Goal: Task Accomplishment & Management: Use online tool/utility

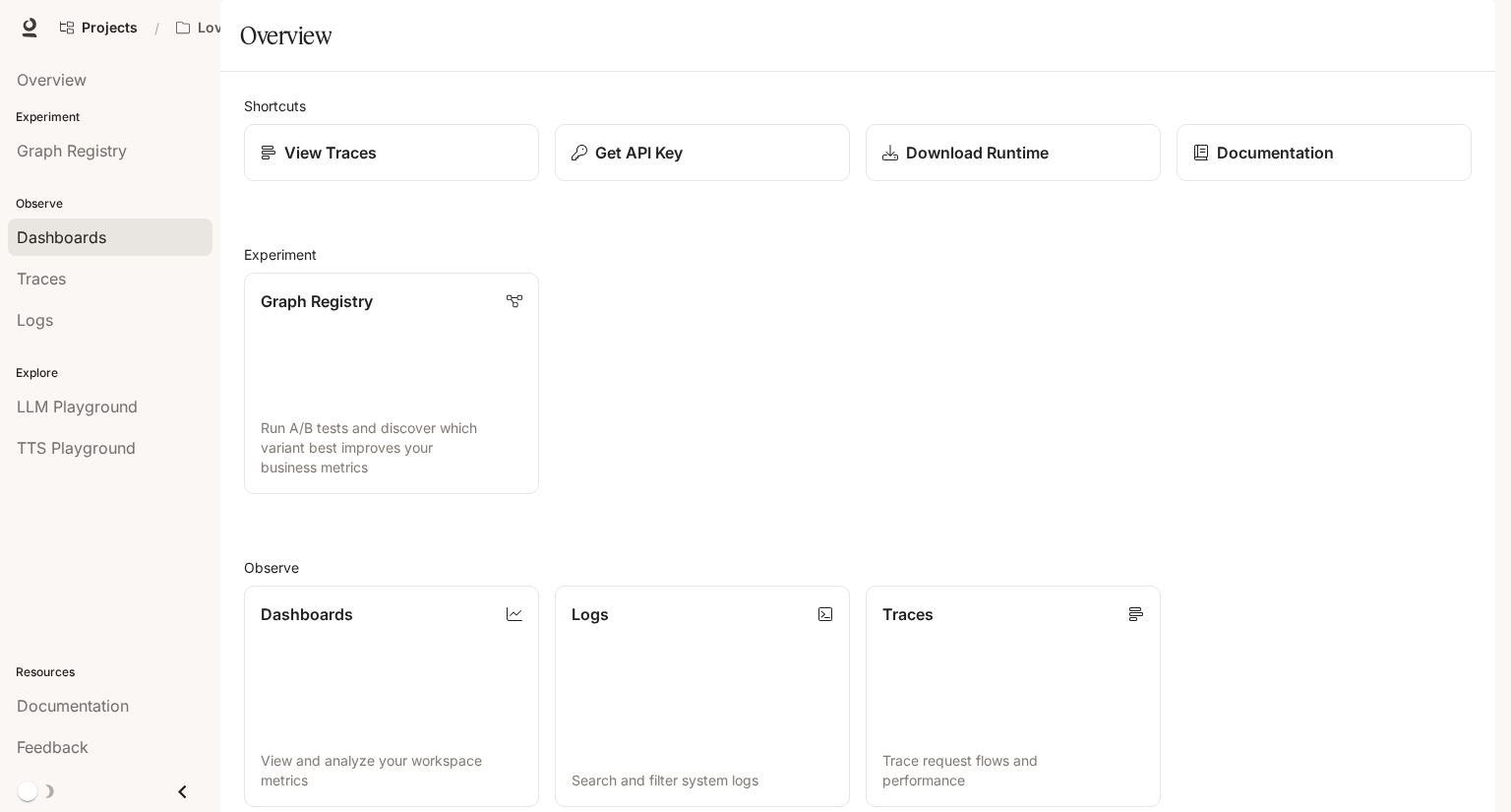
click at [88, 250] on link "Dashboards" at bounding box center [110, 238] width 205 height 38
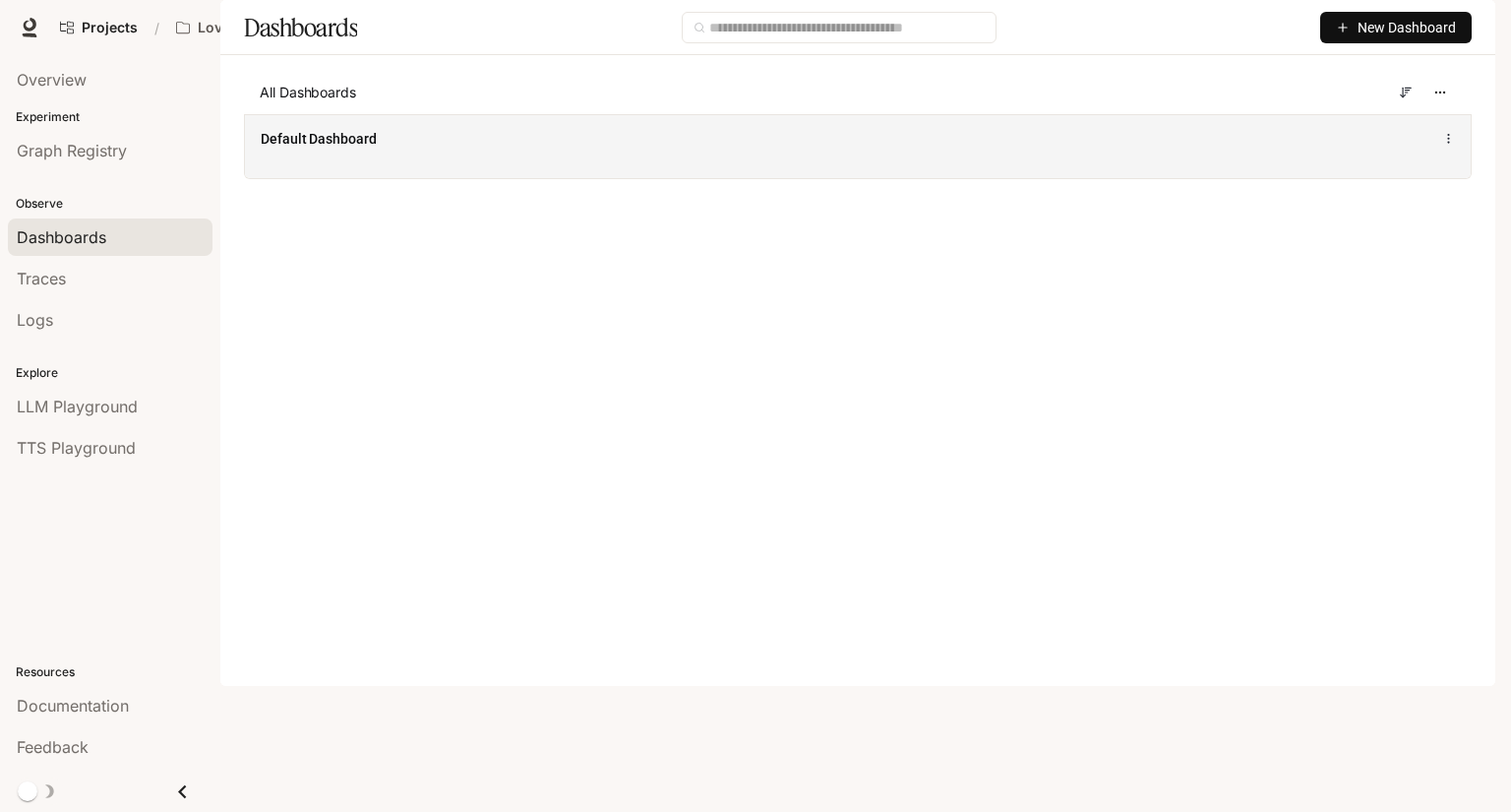
click at [679, 148] on div "Default Dashboard" at bounding box center [605, 139] width 690 height 20
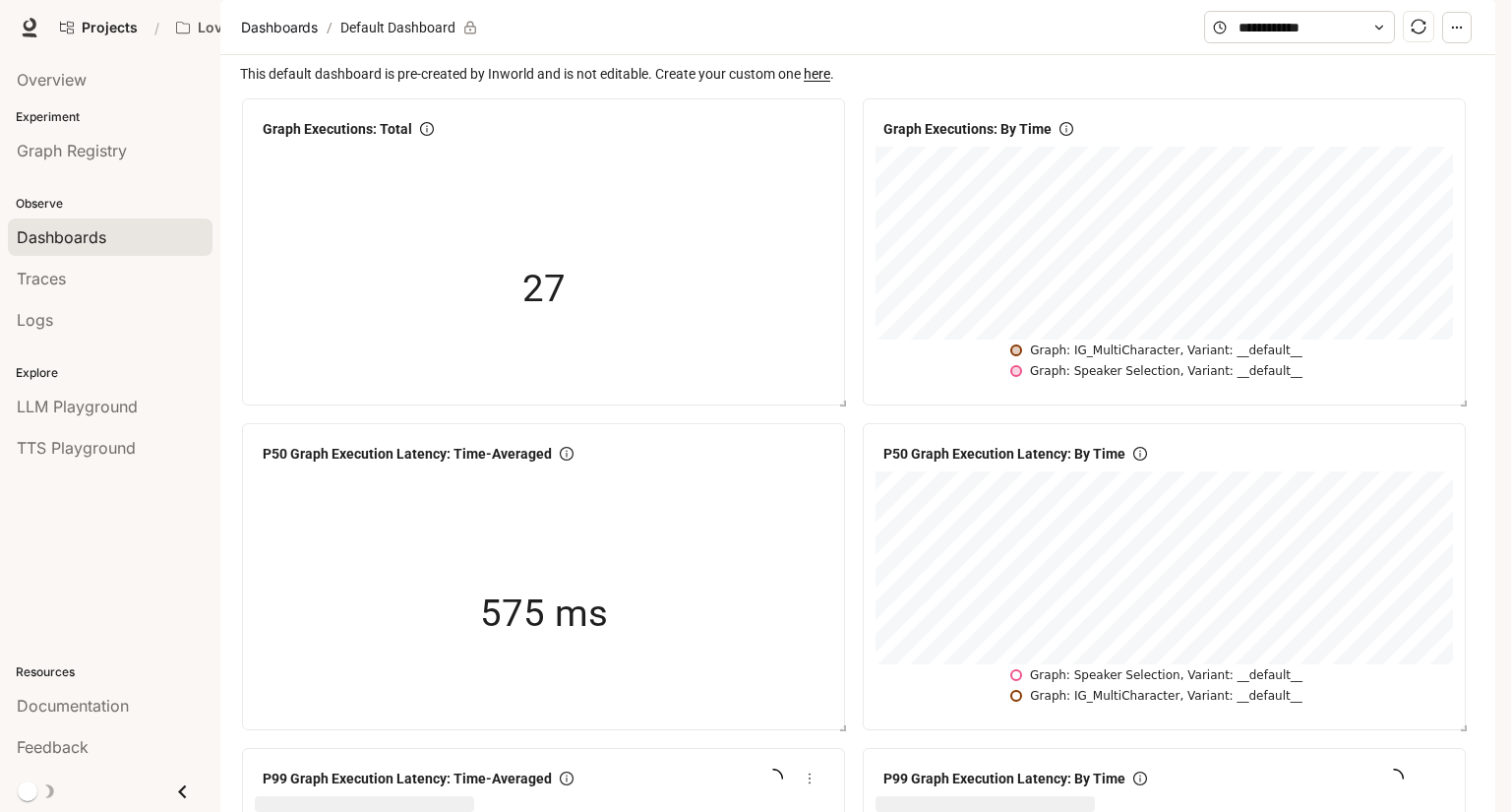
scroll to position [197, 0]
click at [358, 436] on div "P50 Graph Execution Latency: Time-Averaged" at bounding box center [543, 454] width 578 height 36
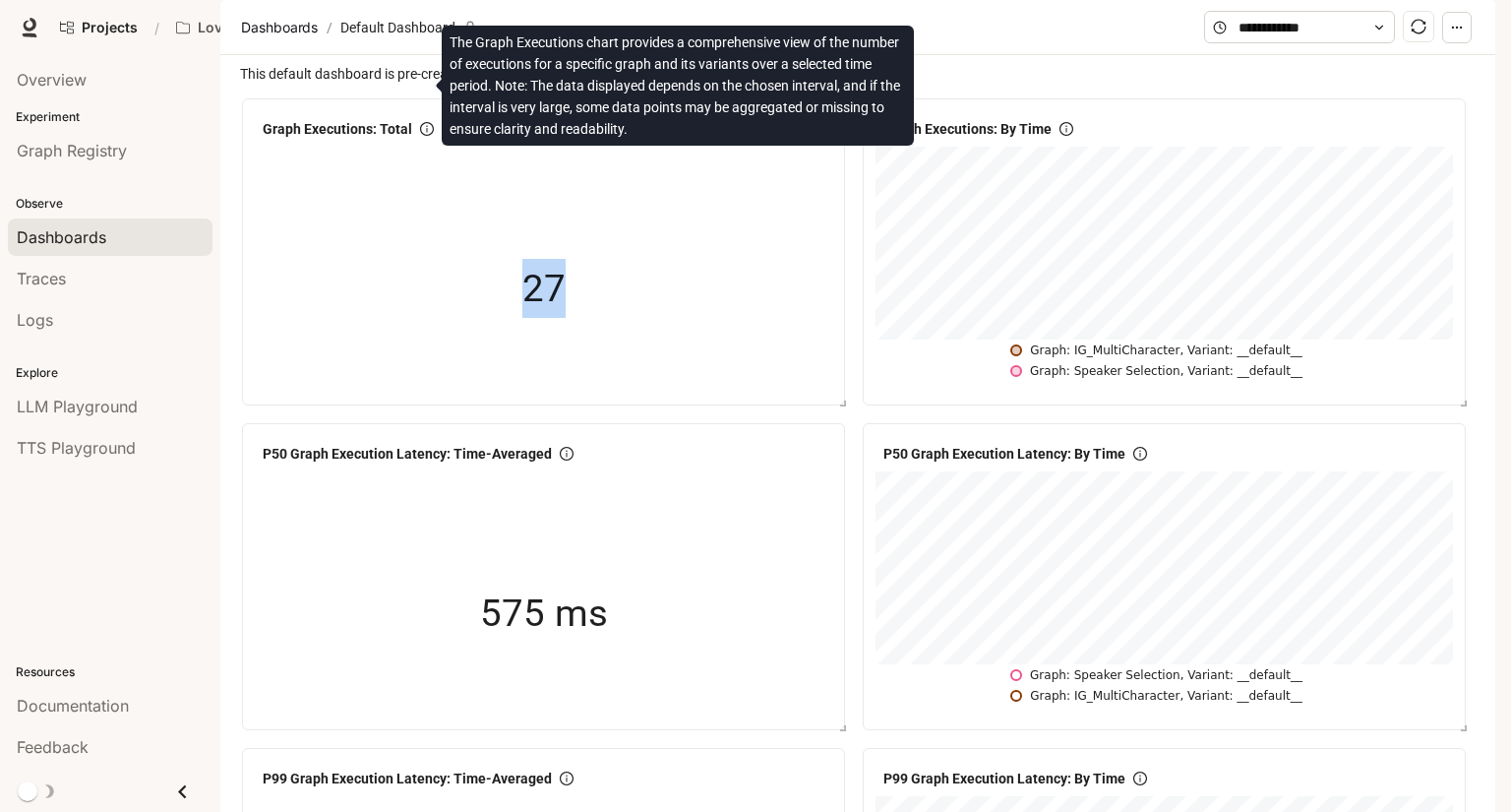
drag, startPoint x: 429, startPoint y: 85, endPoint x: 662, endPoint y: 152, distance: 242.4
click at [652, 150] on div "Graph Executions: Total 27" at bounding box center [543, 237] width 578 height 251
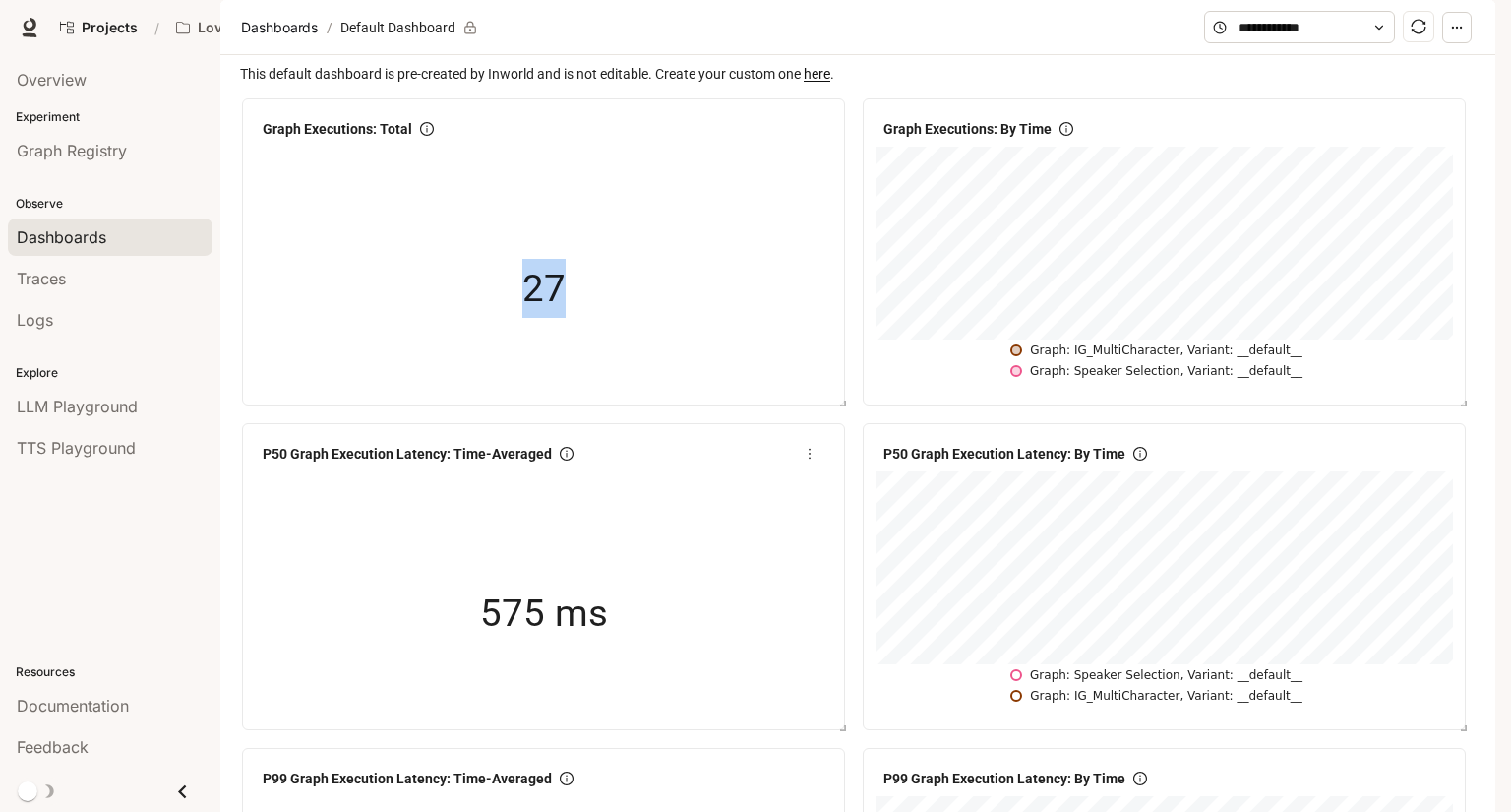
scroll to position [0, 0]
click at [322, 84] on span "This default dashboard is pre-created by Inworld and is not editable. Create yo…" at bounding box center [860, 74] width 1240 height 22
click at [147, 281] on div "Traces" at bounding box center [110, 278] width 187 height 24
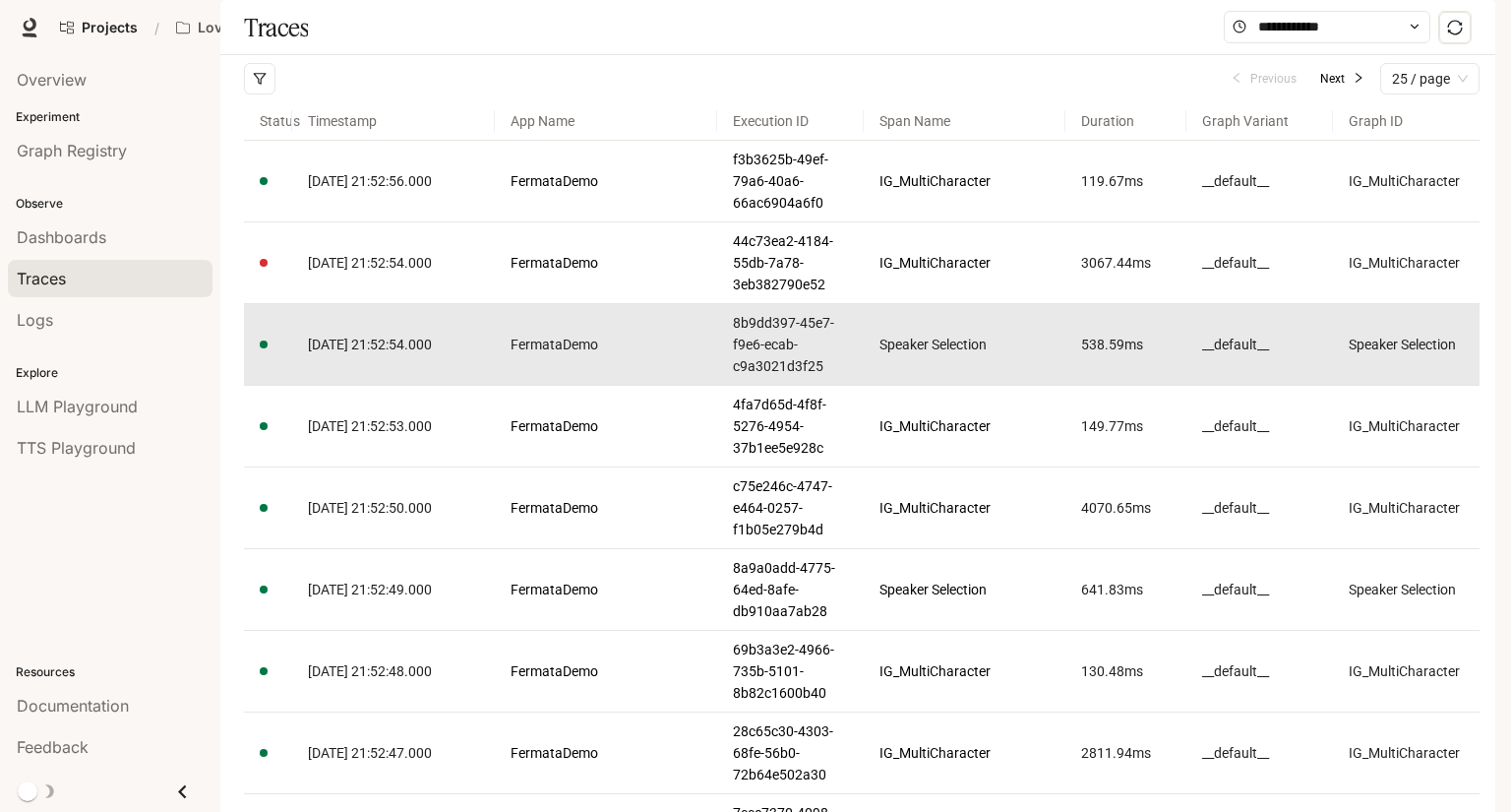
drag, startPoint x: 1123, startPoint y: 323, endPoint x: 1116, endPoint y: 377, distance: 54.5
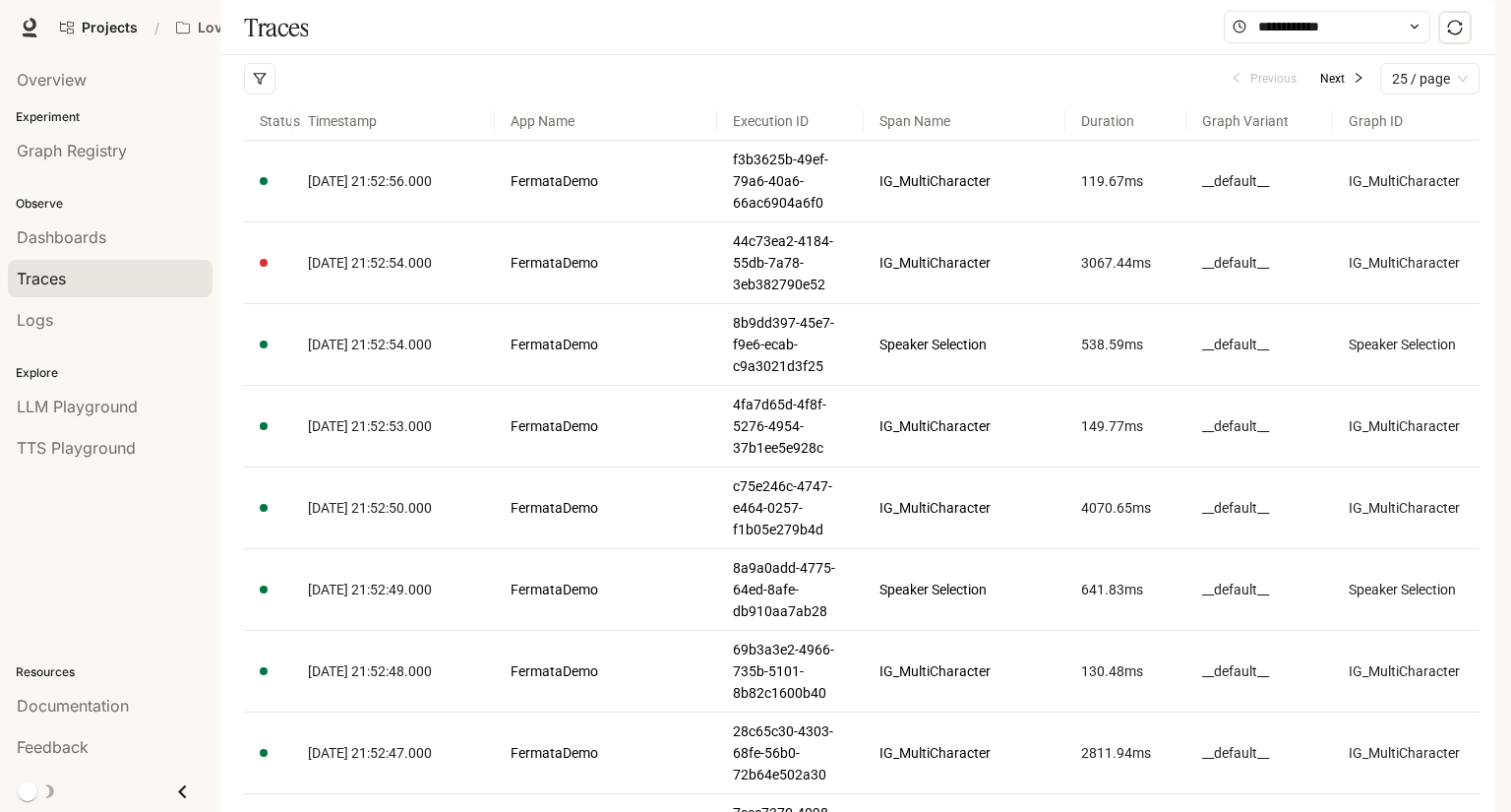
drag, startPoint x: 1116, startPoint y: 377, endPoint x: 410, endPoint y: 123, distance: 750.3
click at [410, 102] on div "Previous Next 25 / page" at bounding box center [861, 79] width 1236 height 48
click at [86, 314] on div "Logs" at bounding box center [110, 320] width 187 height 24
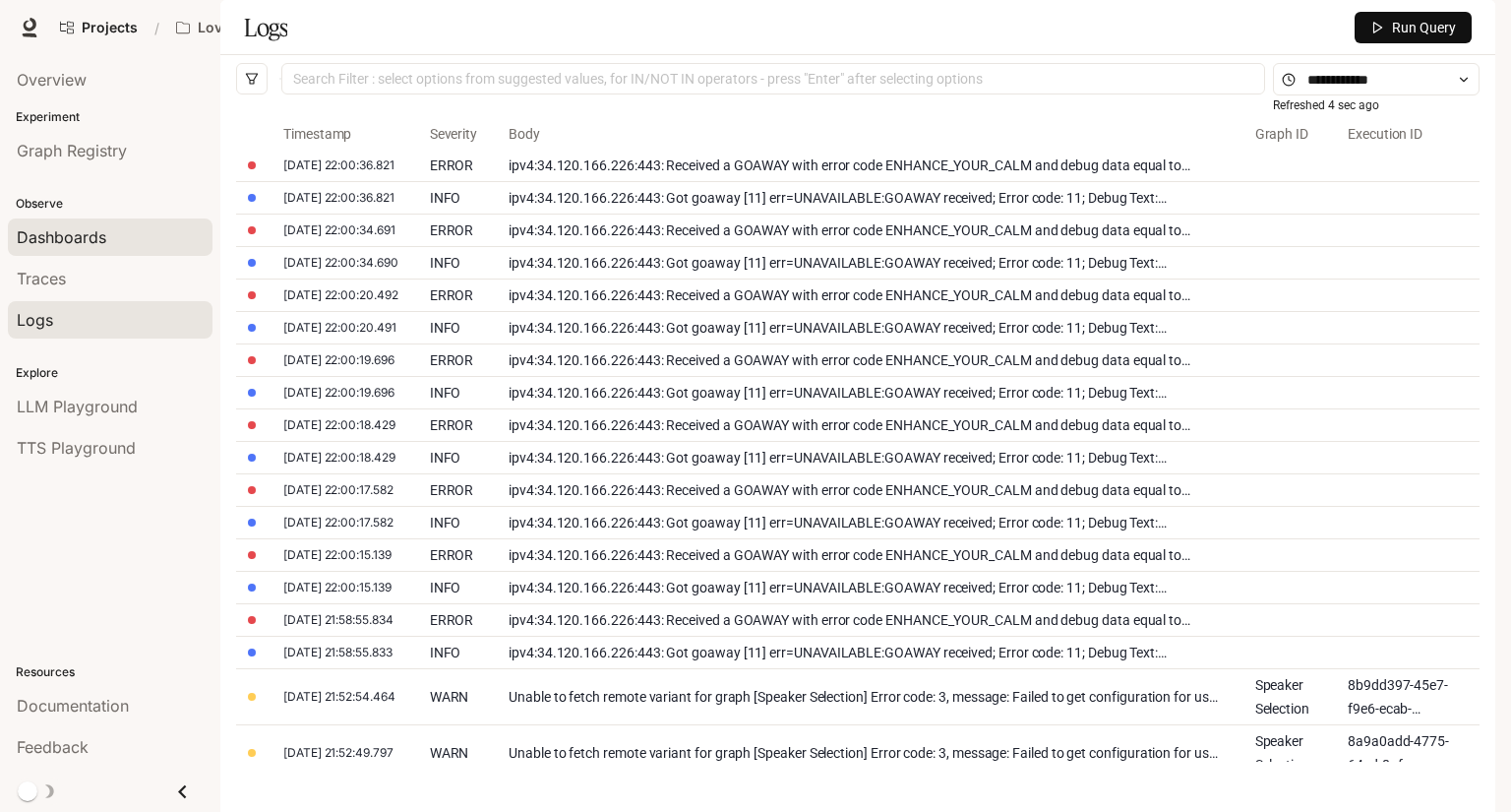
click at [65, 247] on link "Dashboards" at bounding box center [110, 238] width 205 height 38
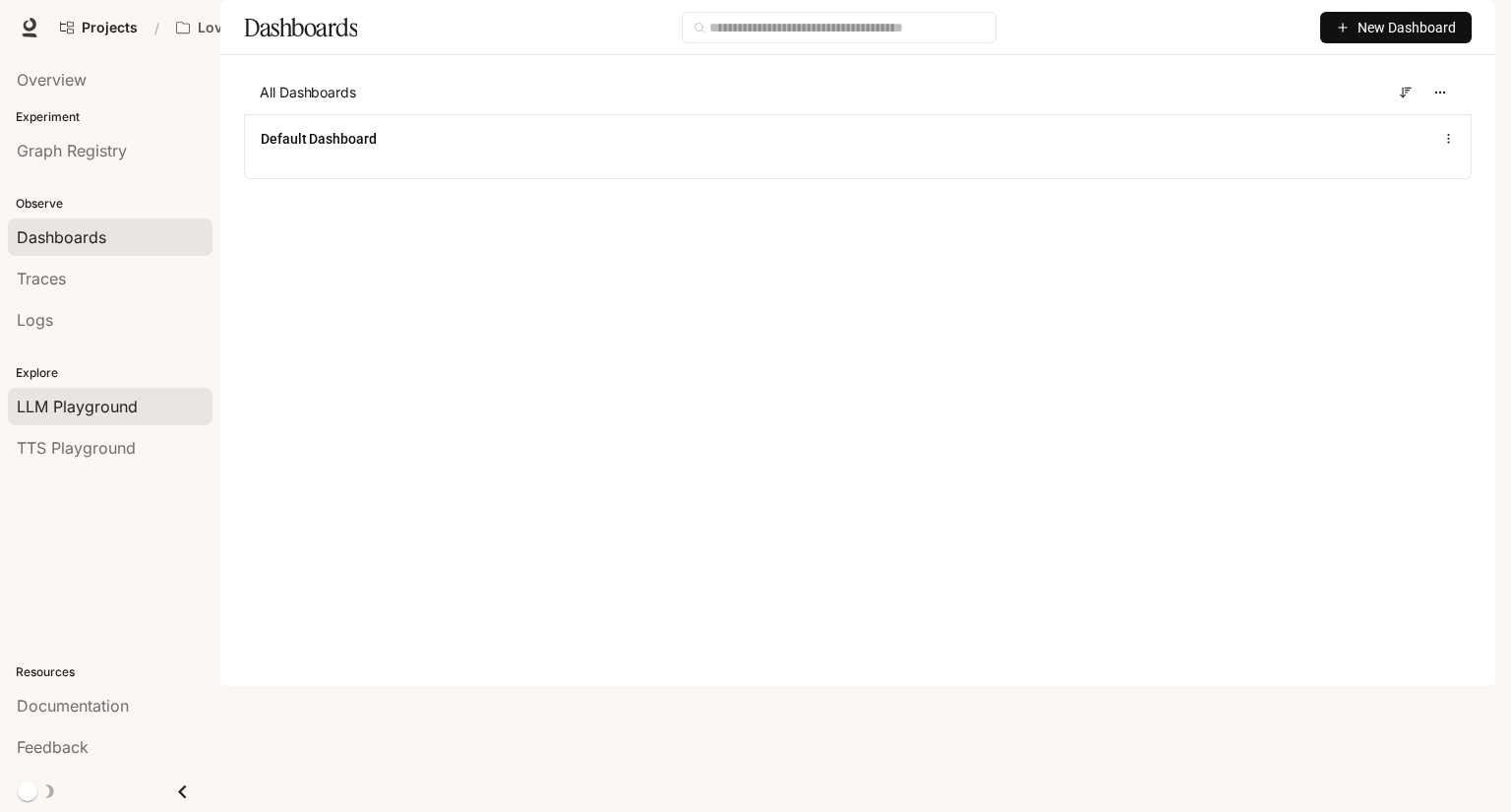
click at [108, 401] on span "LLM Playground" at bounding box center [78, 406] width 121 height 24
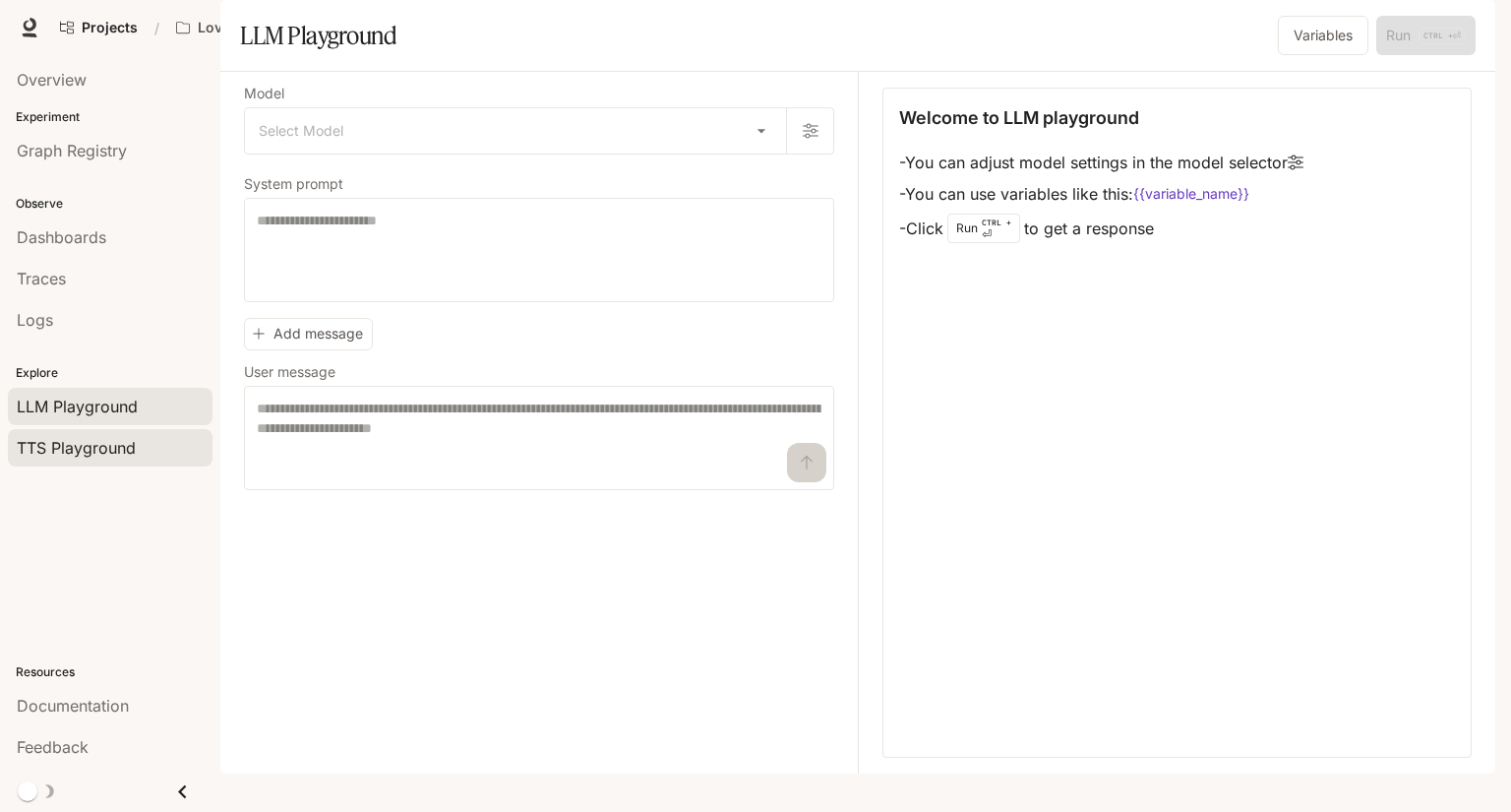
click at [86, 442] on span "TTS Playground" at bounding box center [77, 448] width 119 height 24
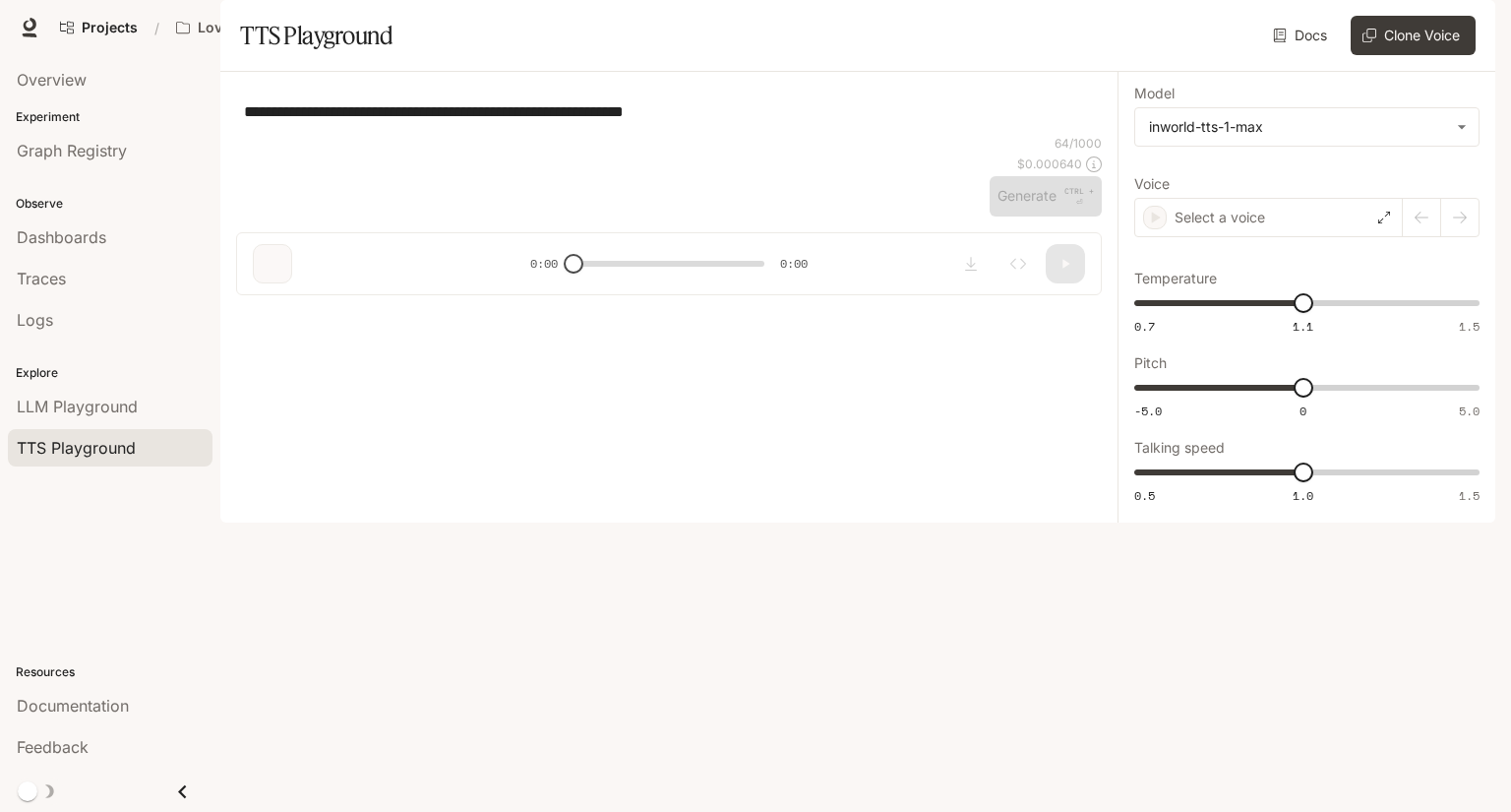
type textarea "**********"
type input "**********"
type input "****"
type input "***"
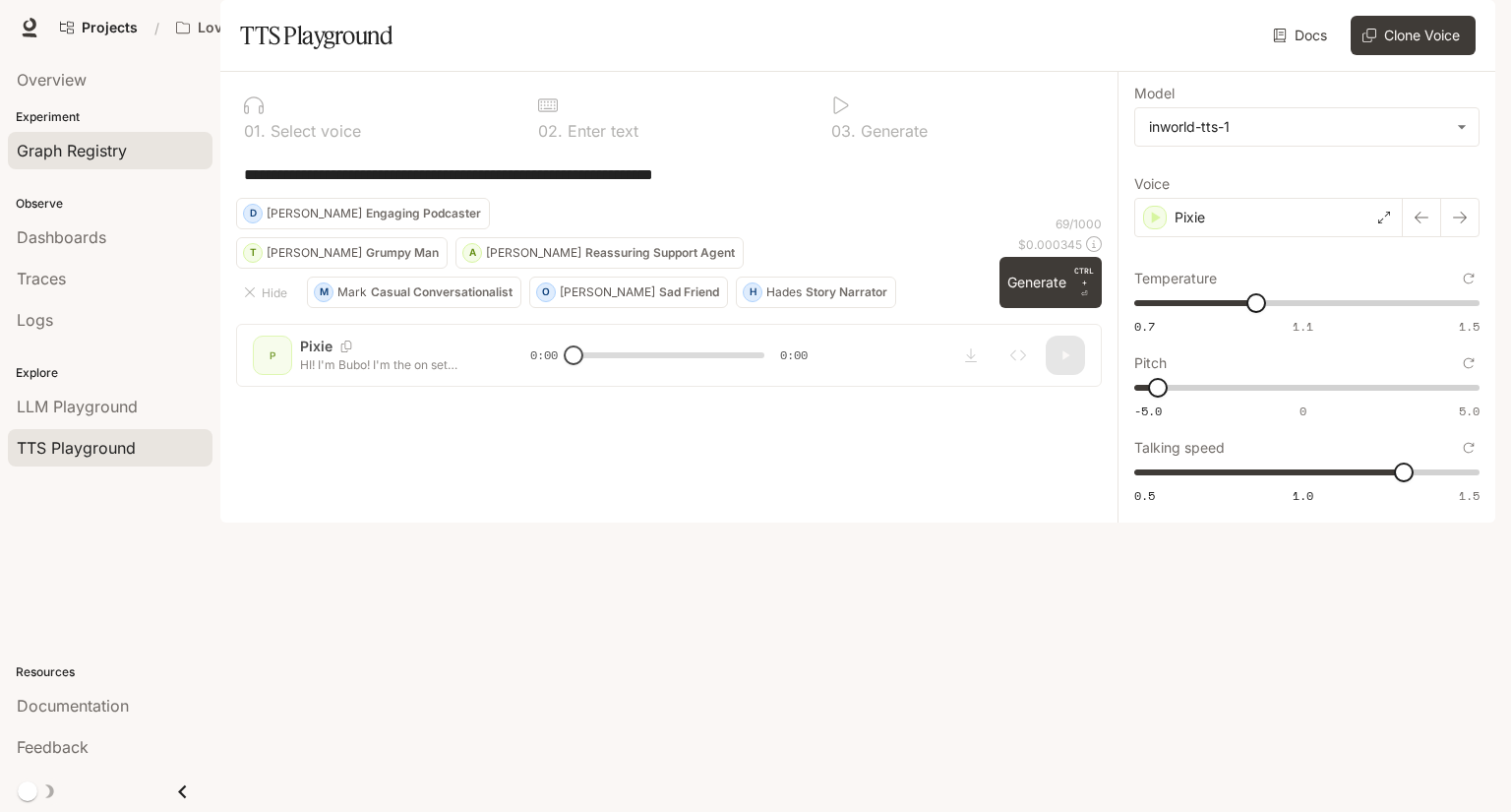
click at [63, 167] on link "Graph Registry" at bounding box center [110, 151] width 205 height 38
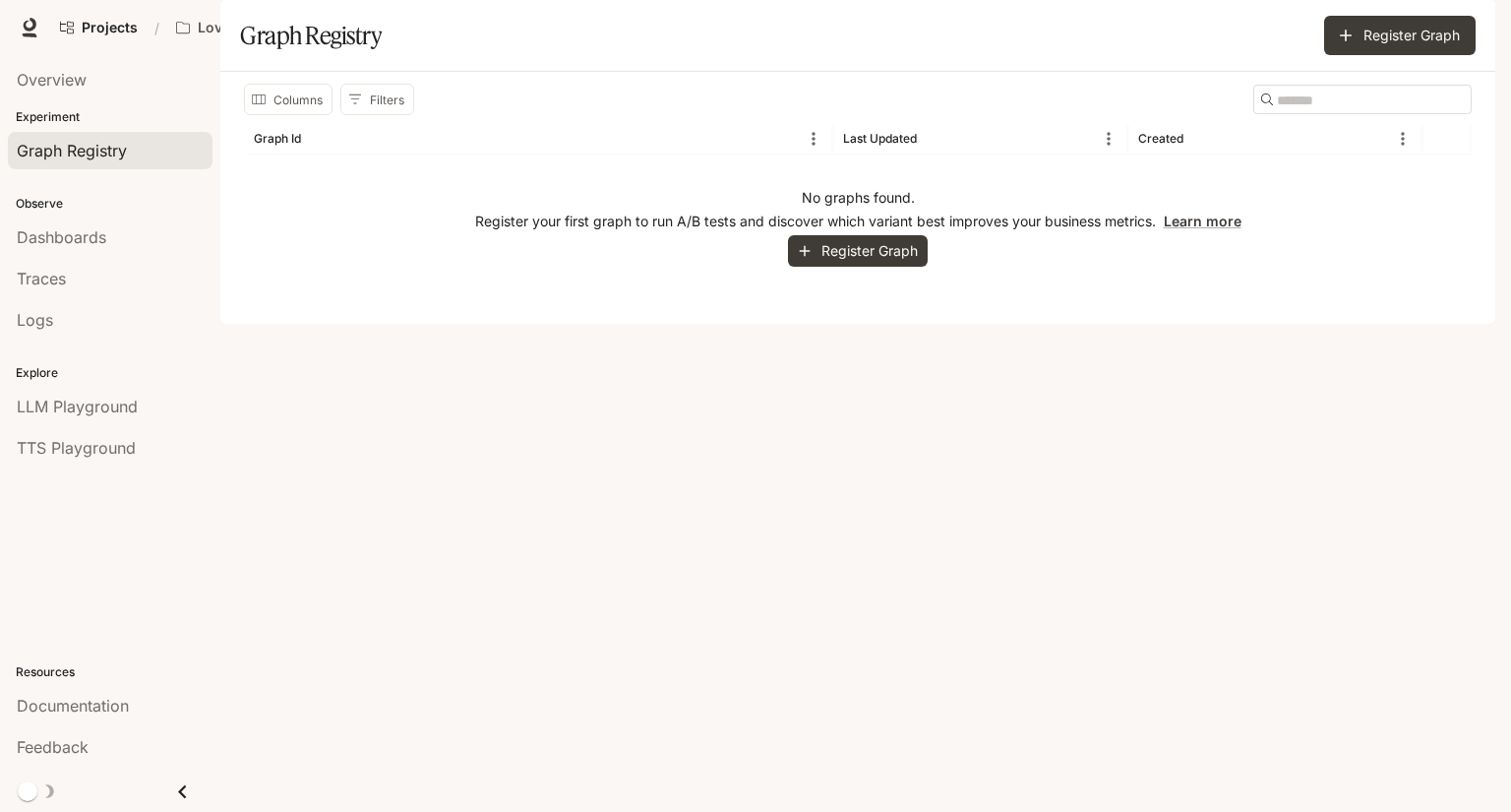
click at [1323, 300] on div "No graphs found. Register your first graph to run A/B tests and discover which …" at bounding box center [857, 227] width 1228 height 146
click at [1183, 230] on link "Learn more" at bounding box center [1203, 221] width 78 height 17
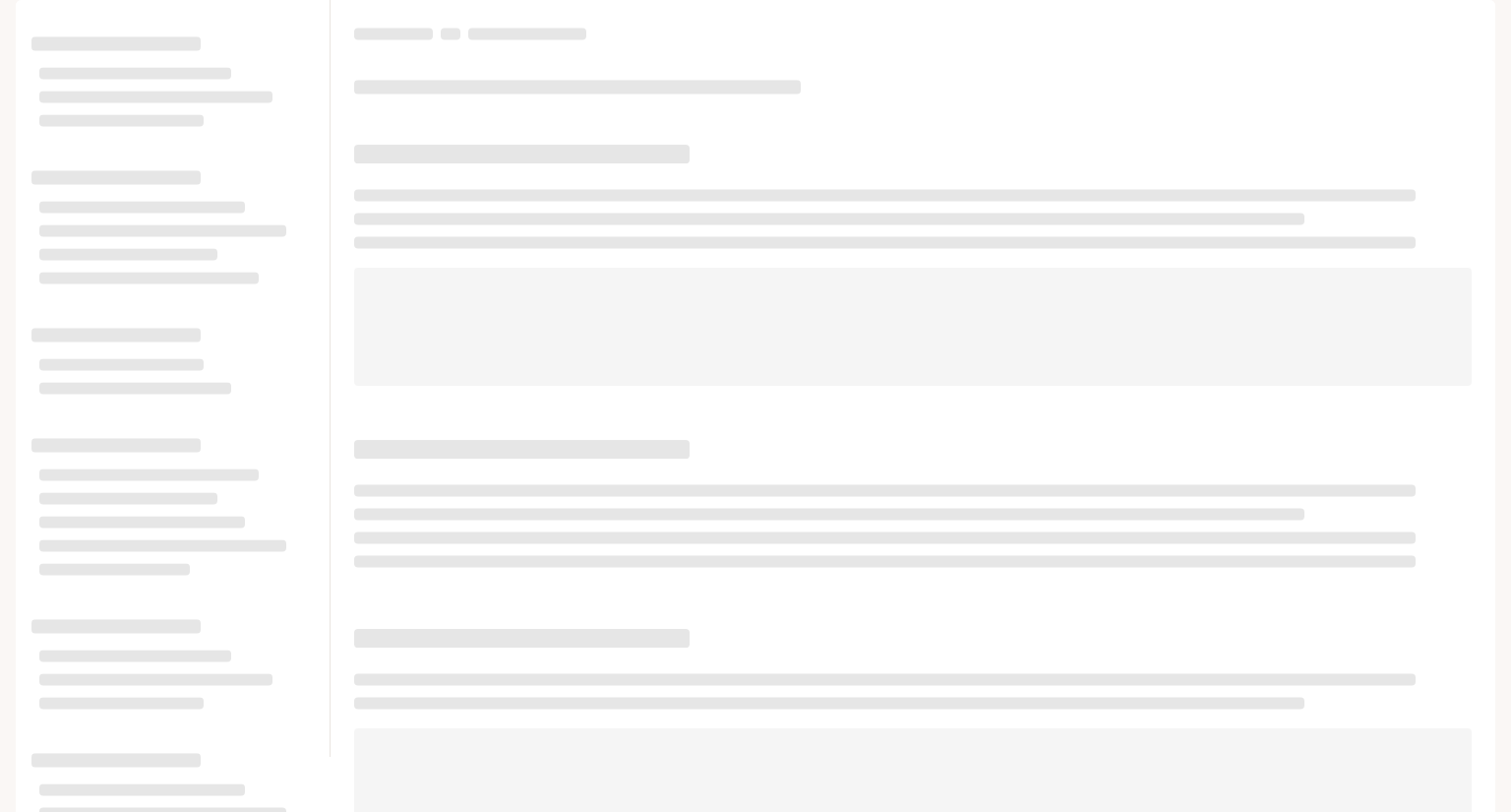
scroll to position [16, 0]
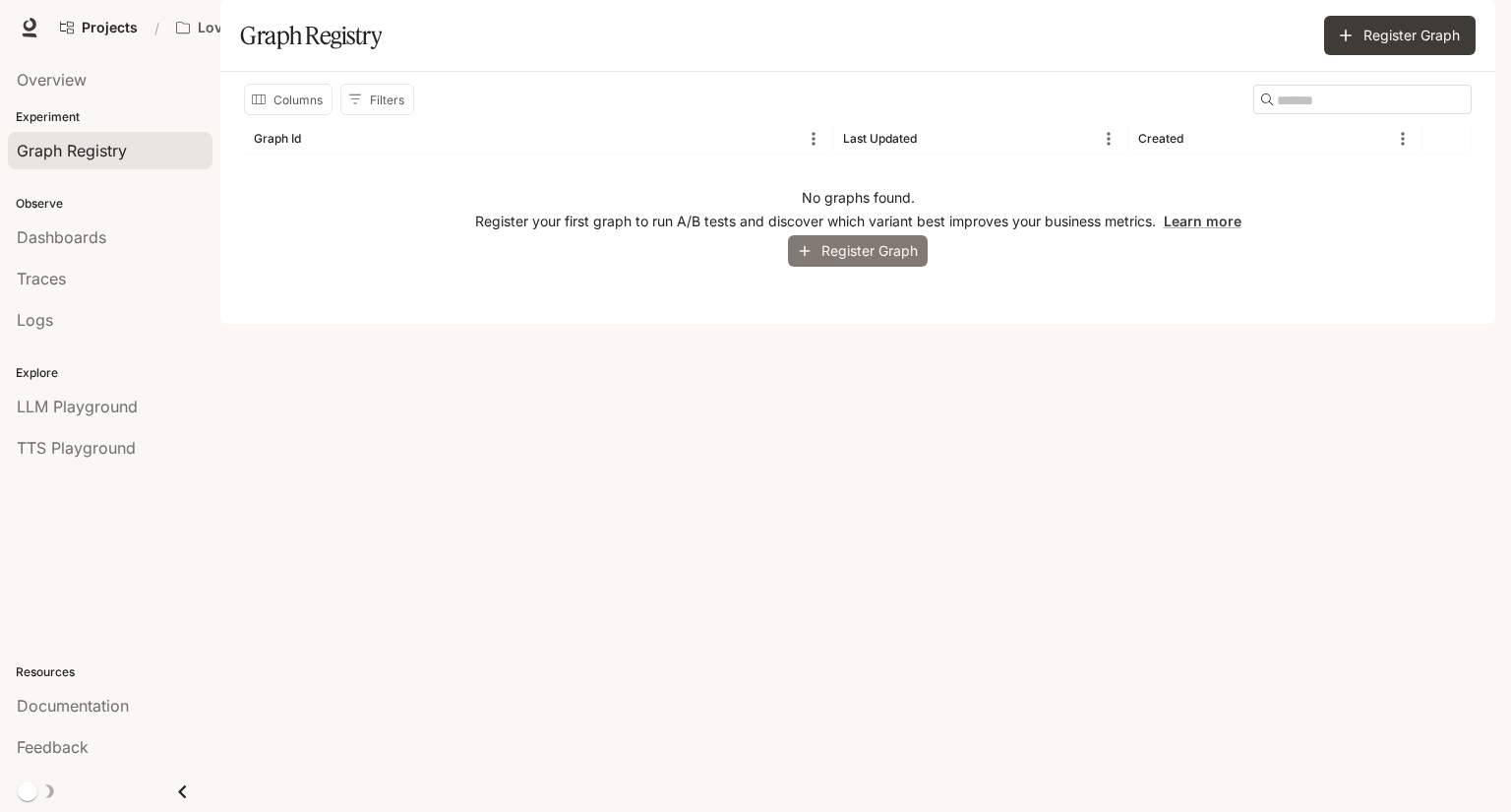
click at [836, 267] on button "Register Graph" at bounding box center [858, 251] width 140 height 33
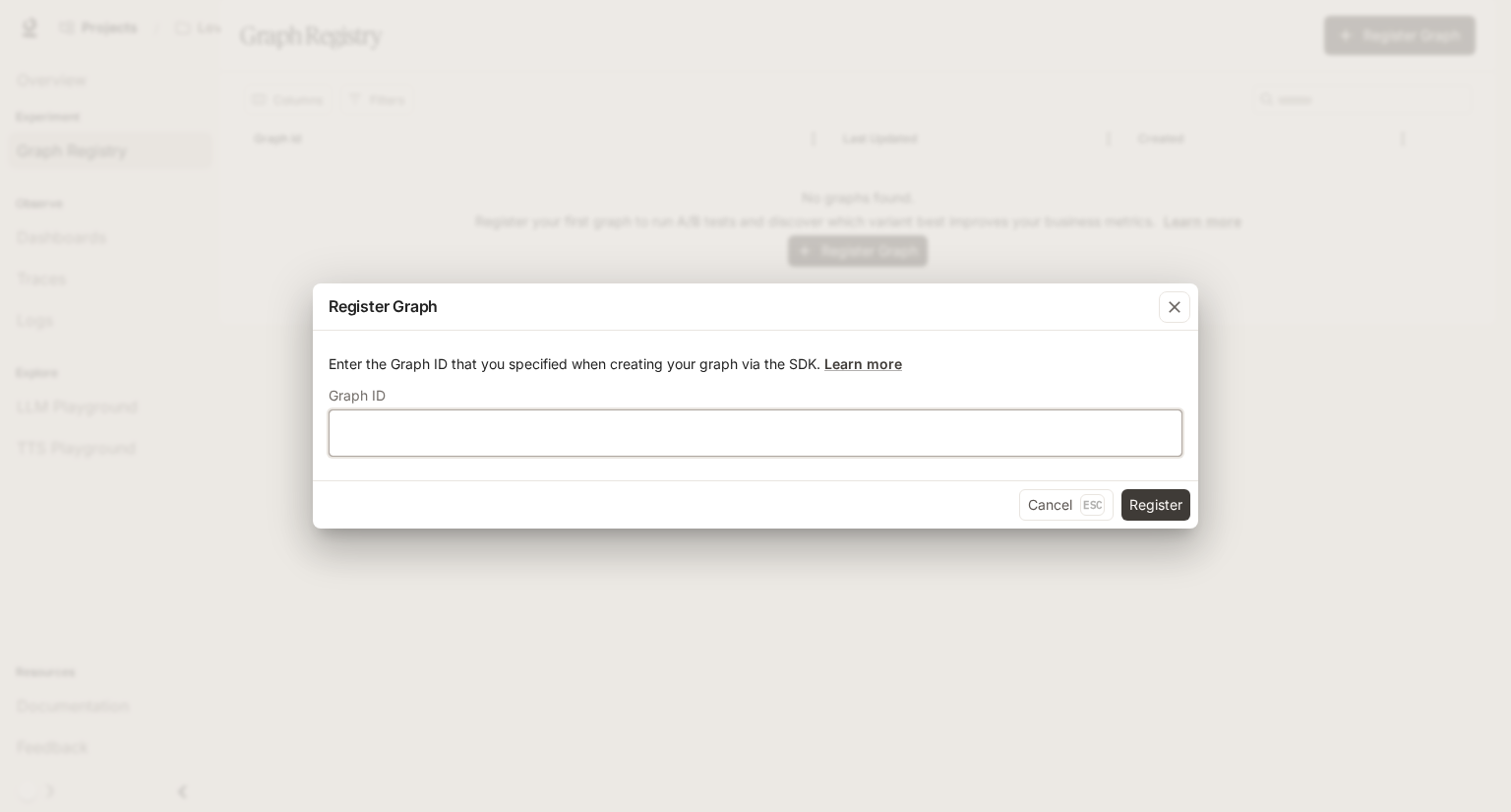
click at [633, 430] on input "text" at bounding box center [756, 433] width 852 height 20
click at [876, 372] on p "Enter the Graph ID that you specified when creating your graph via the SDK. Lea…" at bounding box center [756, 364] width 854 height 20
click at [878, 355] on link "Learn more" at bounding box center [864, 363] width 78 height 17
click at [522, 427] on input "text" at bounding box center [756, 433] width 852 height 20
click at [445, 429] on input "**********" at bounding box center [756, 433] width 852 height 20
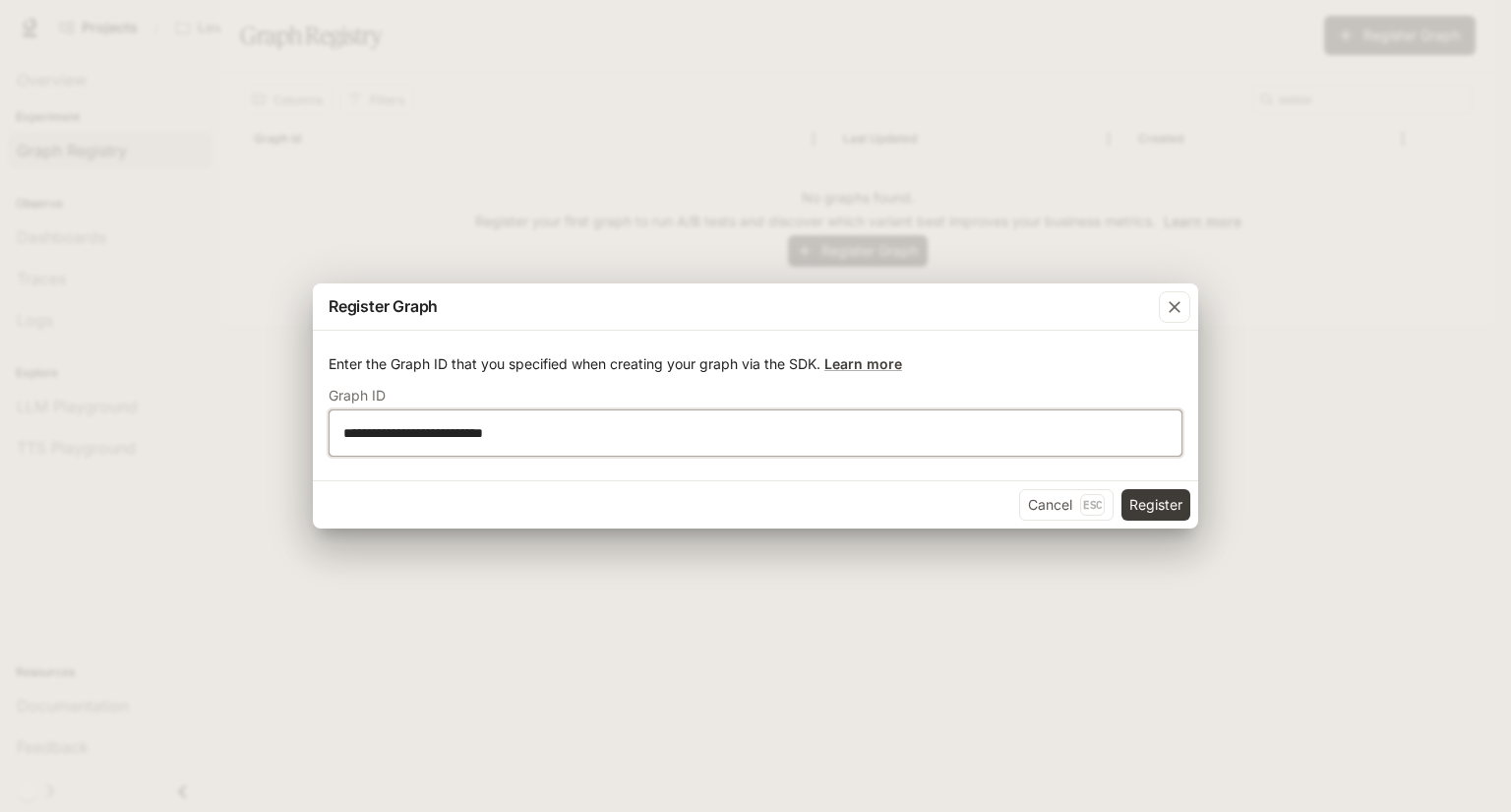
click at [580, 429] on input "**********" at bounding box center [756, 433] width 852 height 20
type input "**********"
click at [1162, 506] on button "Register" at bounding box center [1155, 505] width 69 height 32
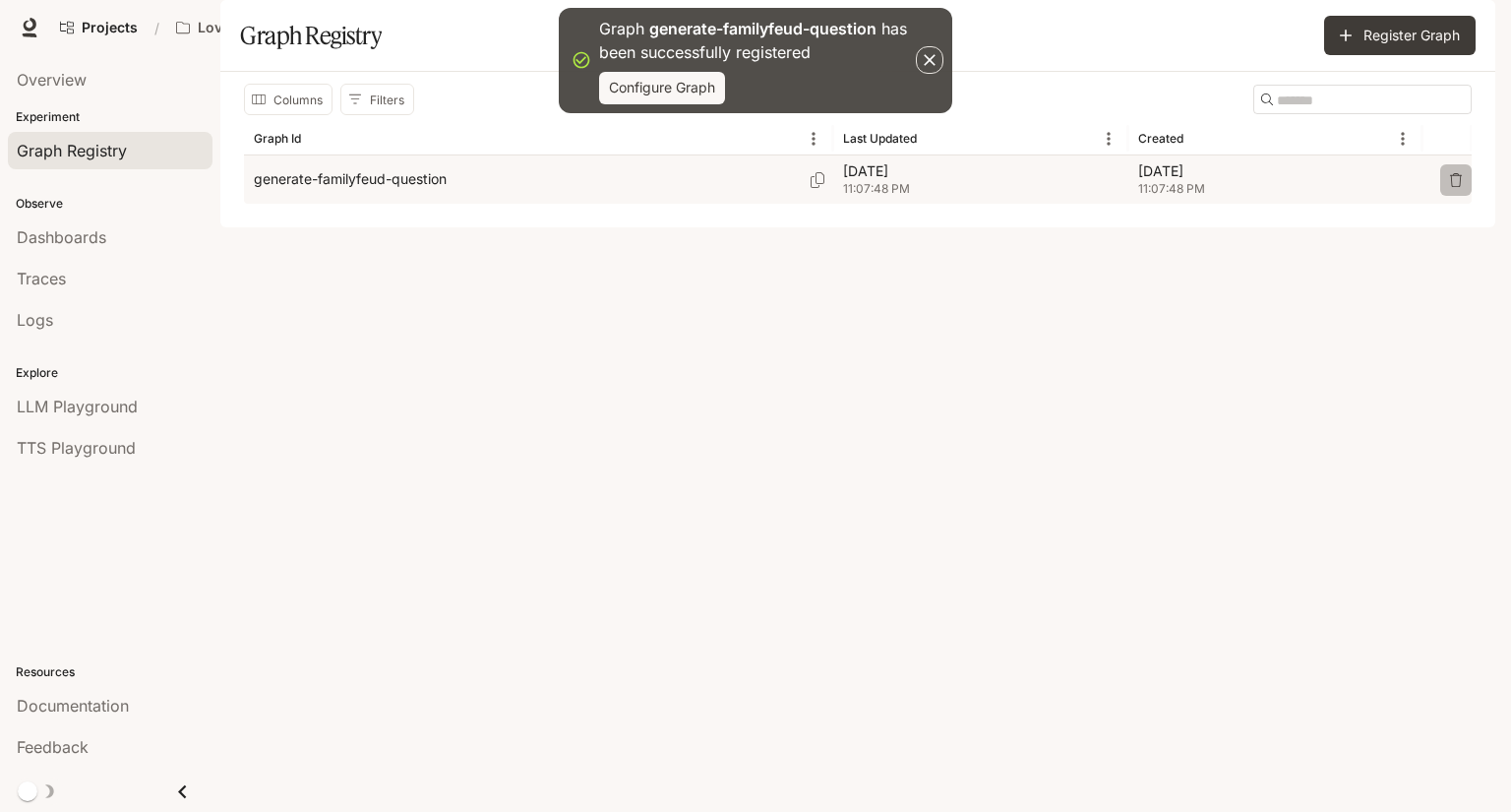
click at [1460, 187] on icon "button" at bounding box center [1456, 180] width 14 height 14
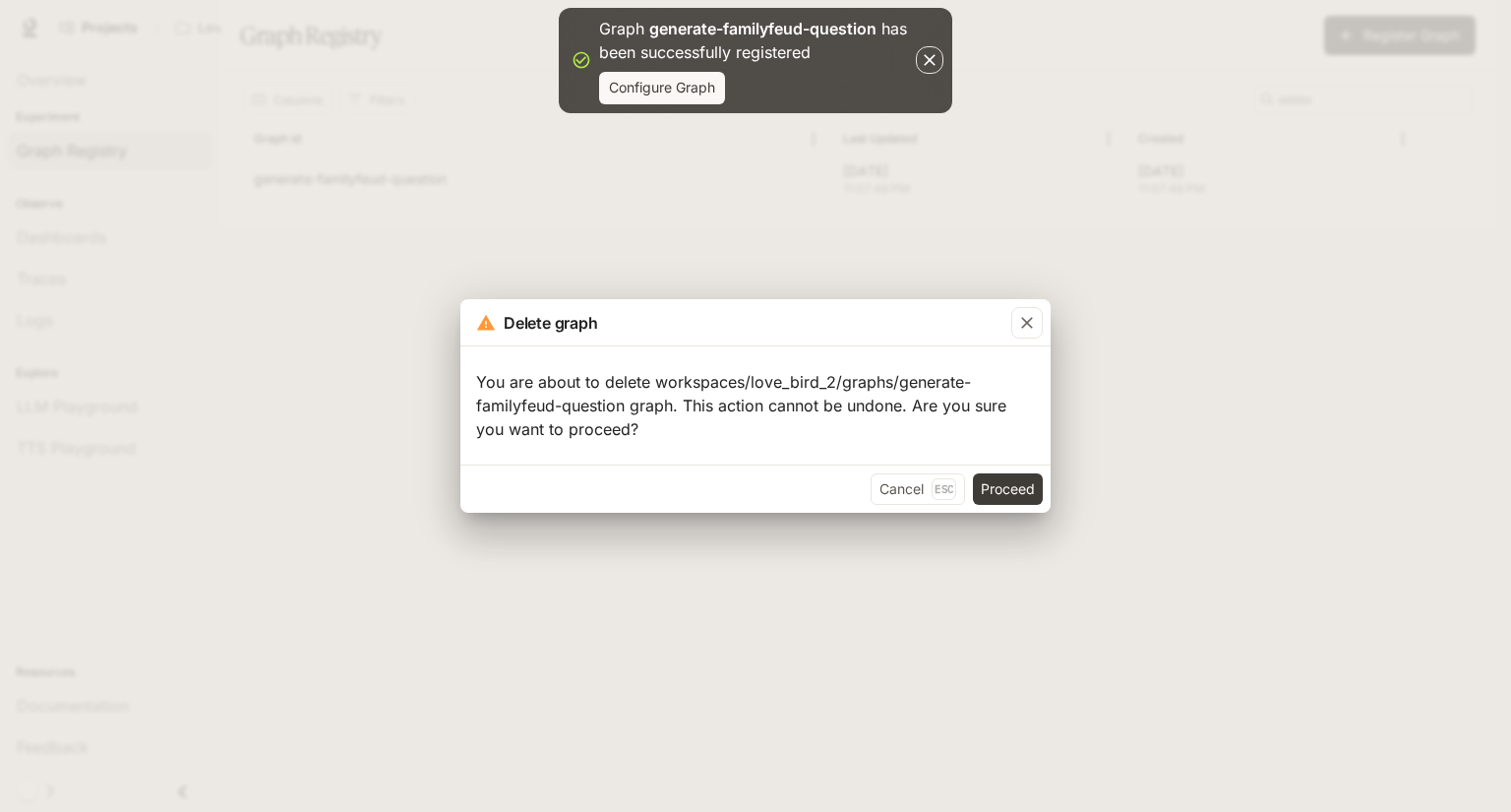
click at [1012, 505] on div "Cancel Esc Proceed" at bounding box center [756, 488] width 590 height 49
click at [1011, 493] on button "Proceed" at bounding box center [1008, 489] width 70 height 32
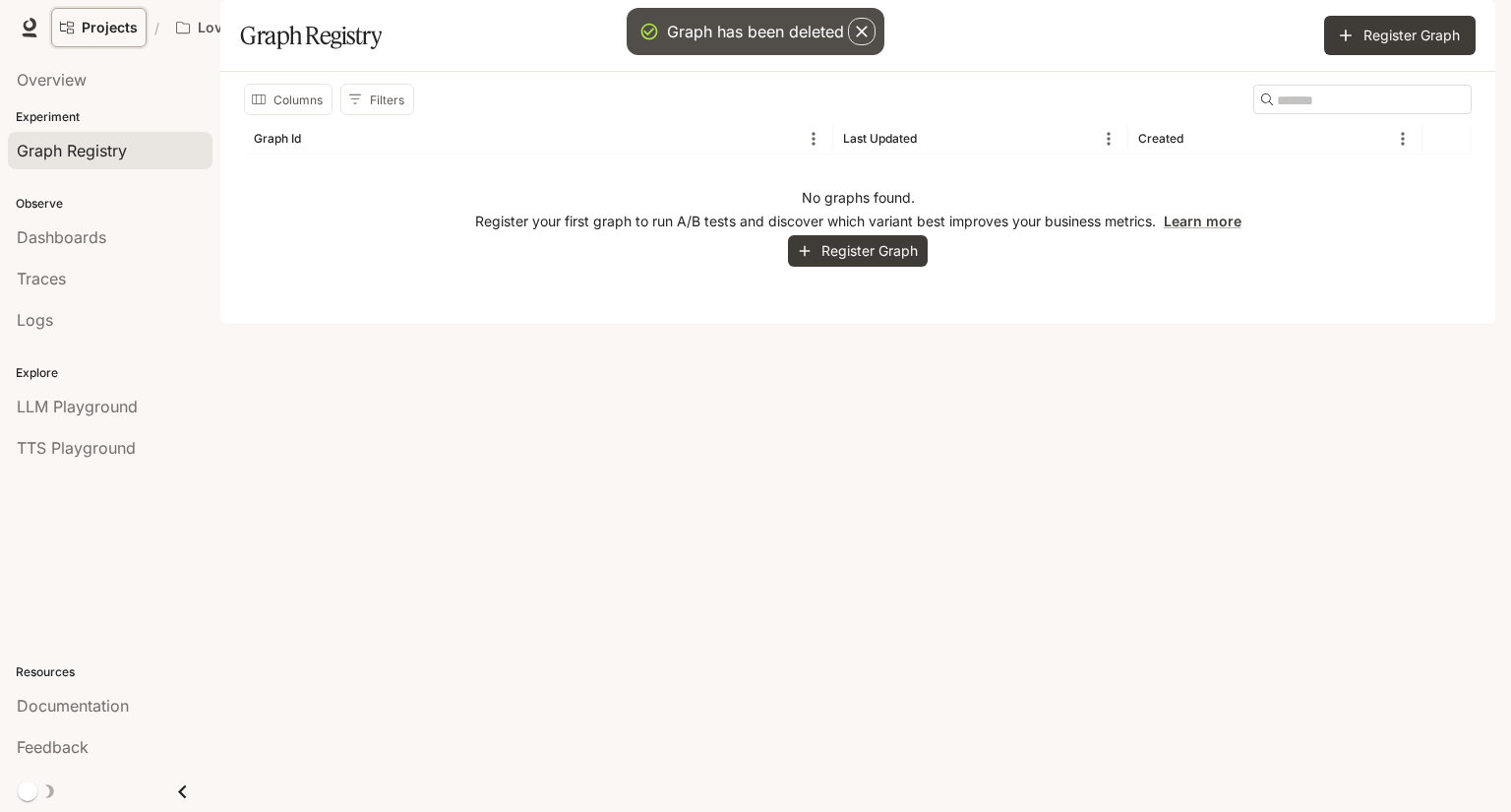
click at [110, 31] on span "Projects" at bounding box center [109, 28] width 56 height 17
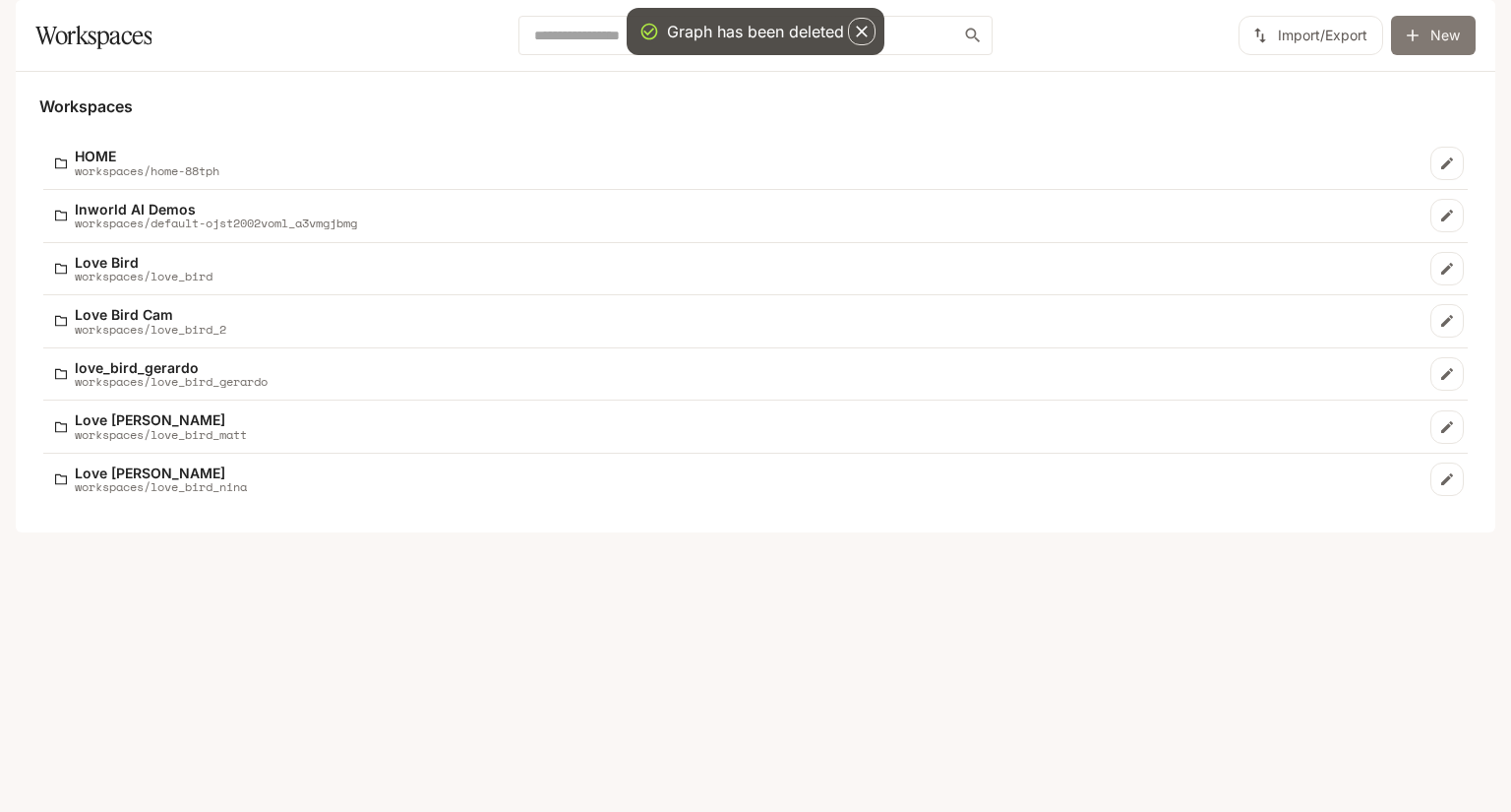
click at [1442, 55] on button "New" at bounding box center [1433, 36] width 84 height 40
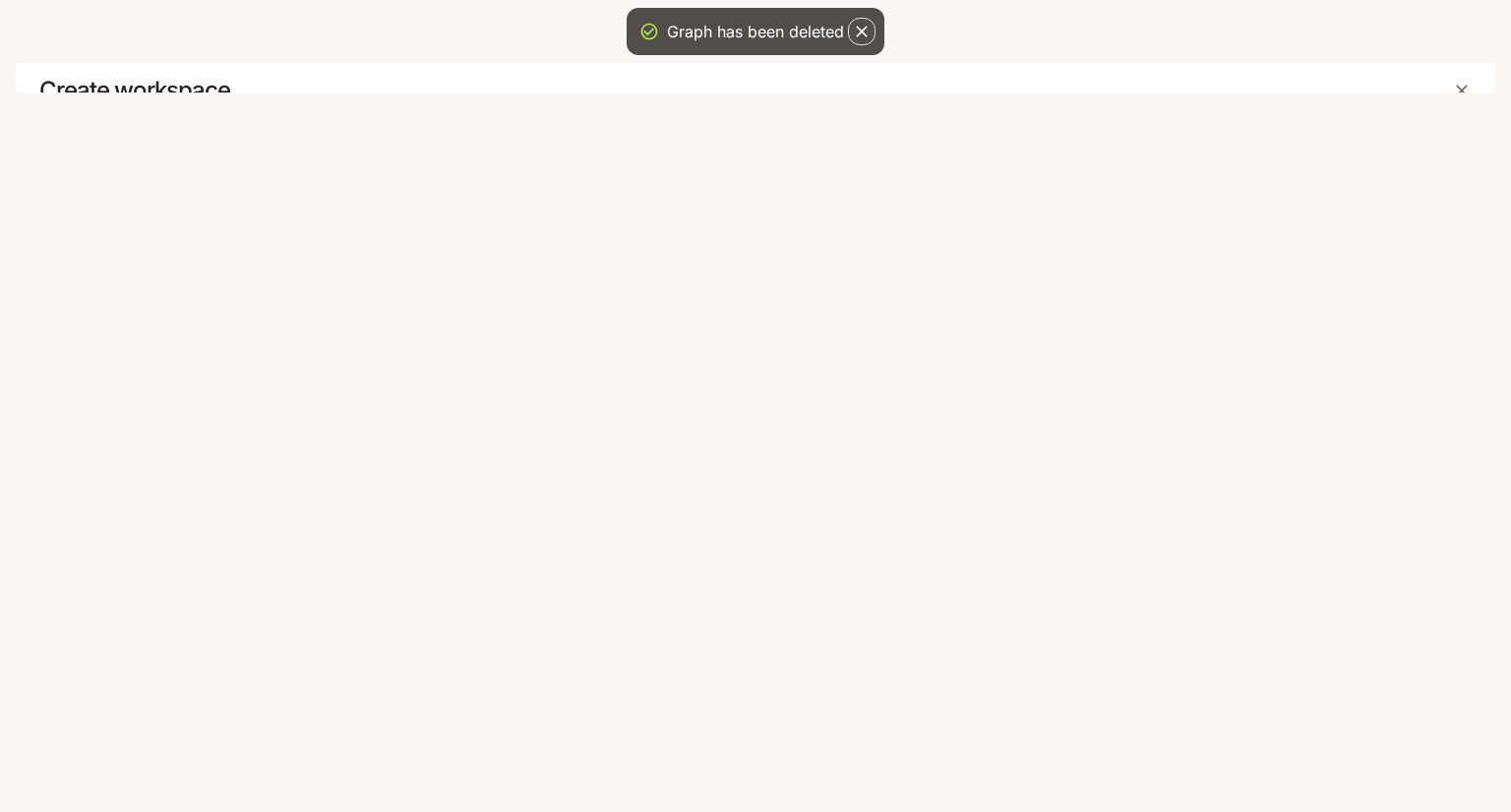
click at [375, 233] on div "​" at bounding box center [756, 209] width 1087 height 48
type input "**********"
click at [1259, 543] on button "Continue" at bounding box center [1255, 524] width 88 height 40
click at [1340, 597] on div "Please select an option to let us know how to setup your workspace Create from …" at bounding box center [756, 370] width 1181 height 455
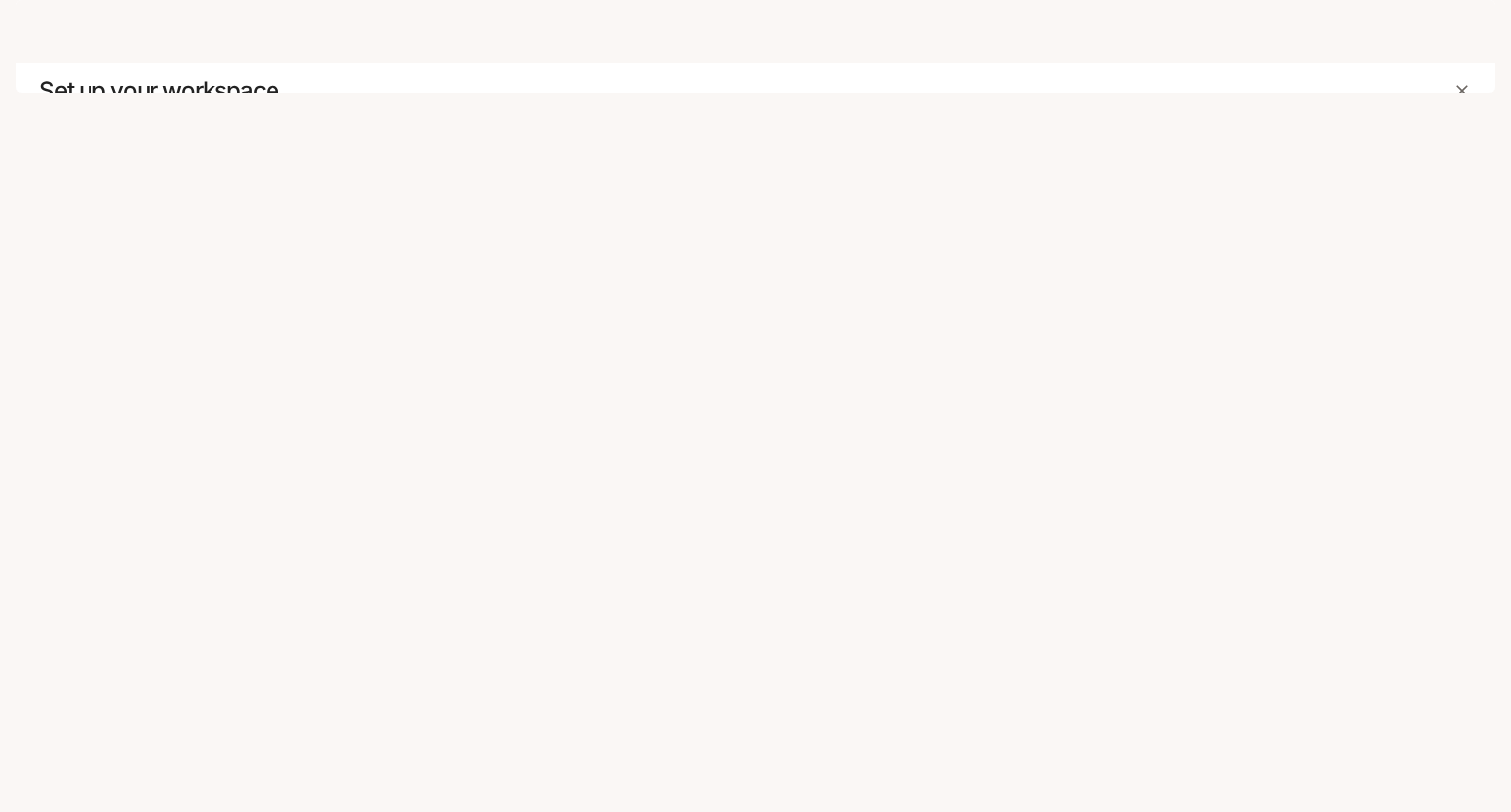
click at [1222, 573] on button "Continue" at bounding box center [1255, 555] width 88 height 40
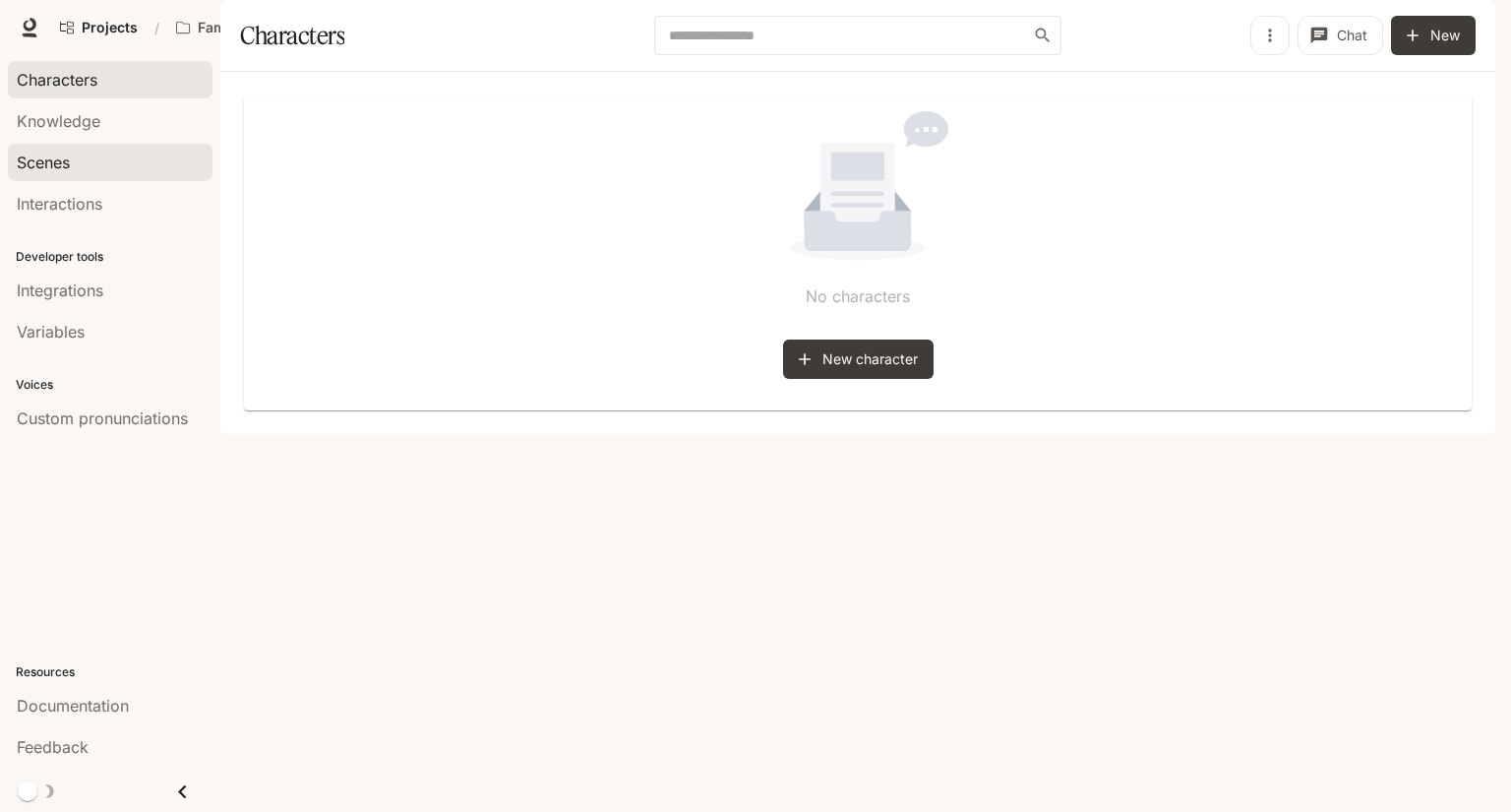
click at [82, 171] on div "Scenes" at bounding box center [110, 162] width 187 height 24
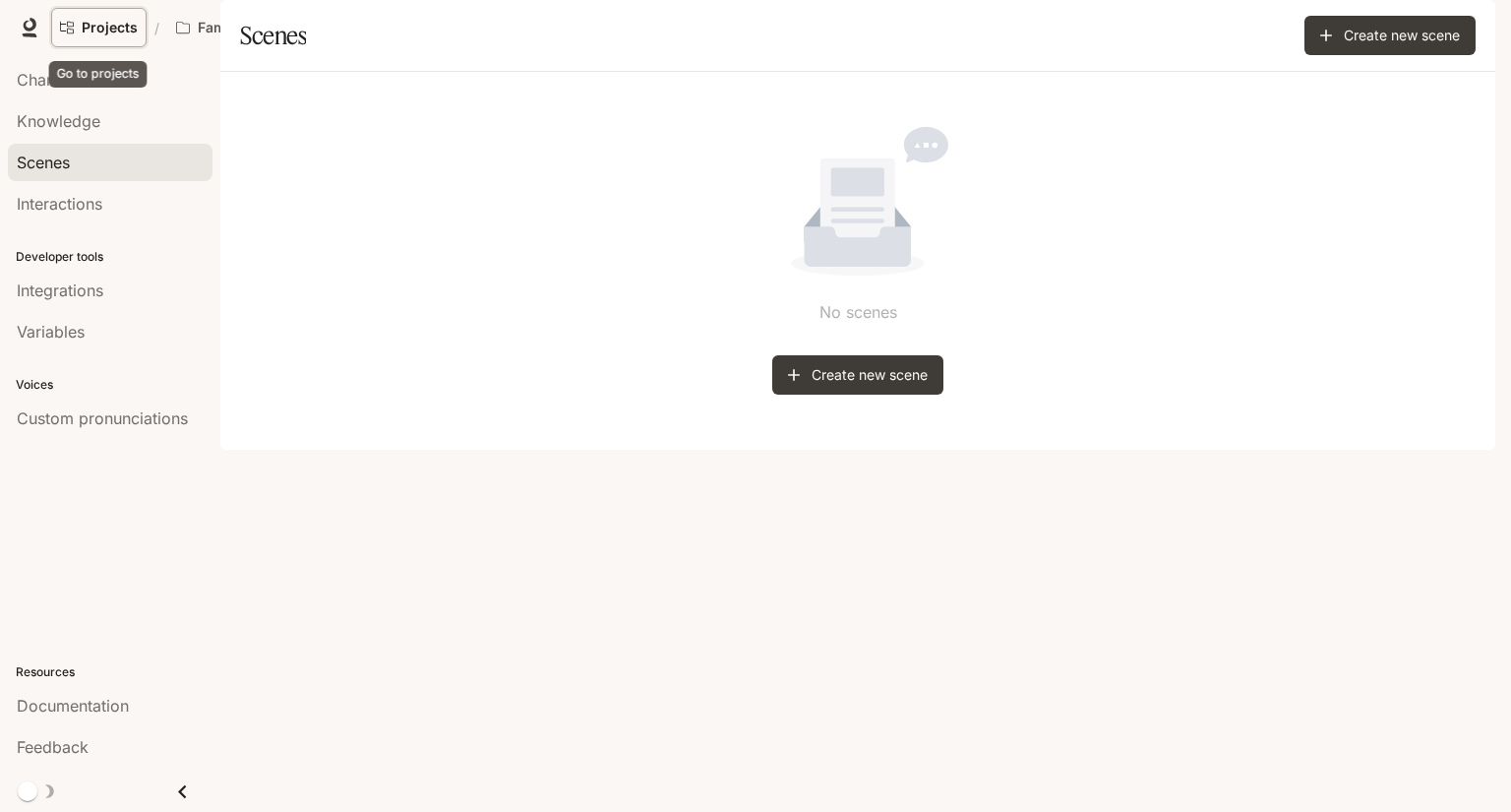
click at [101, 25] on span "Projects" at bounding box center [109, 28] width 56 height 17
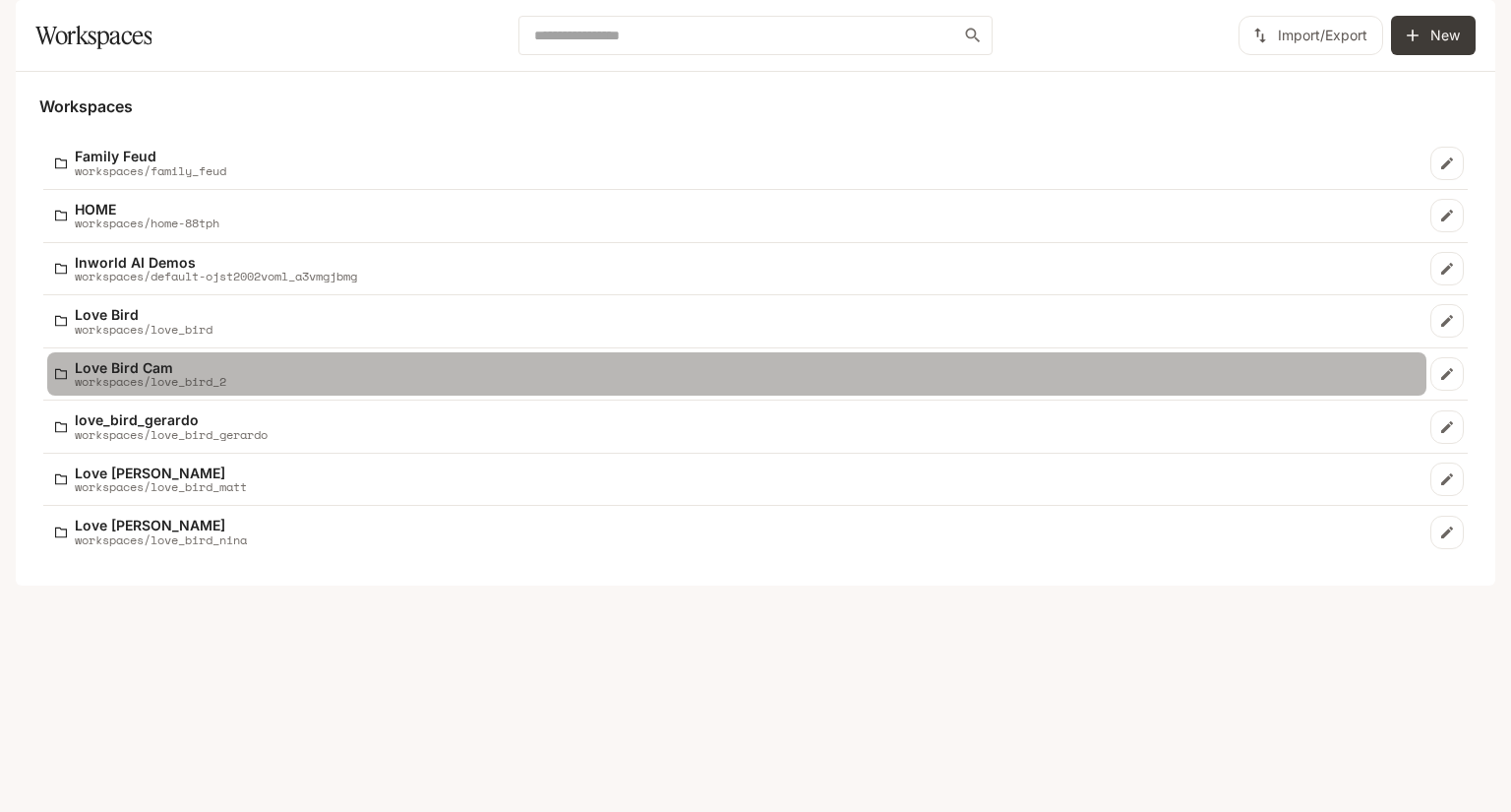
click at [197, 375] on p "Love Bird Cam" at bounding box center [150, 367] width 151 height 15
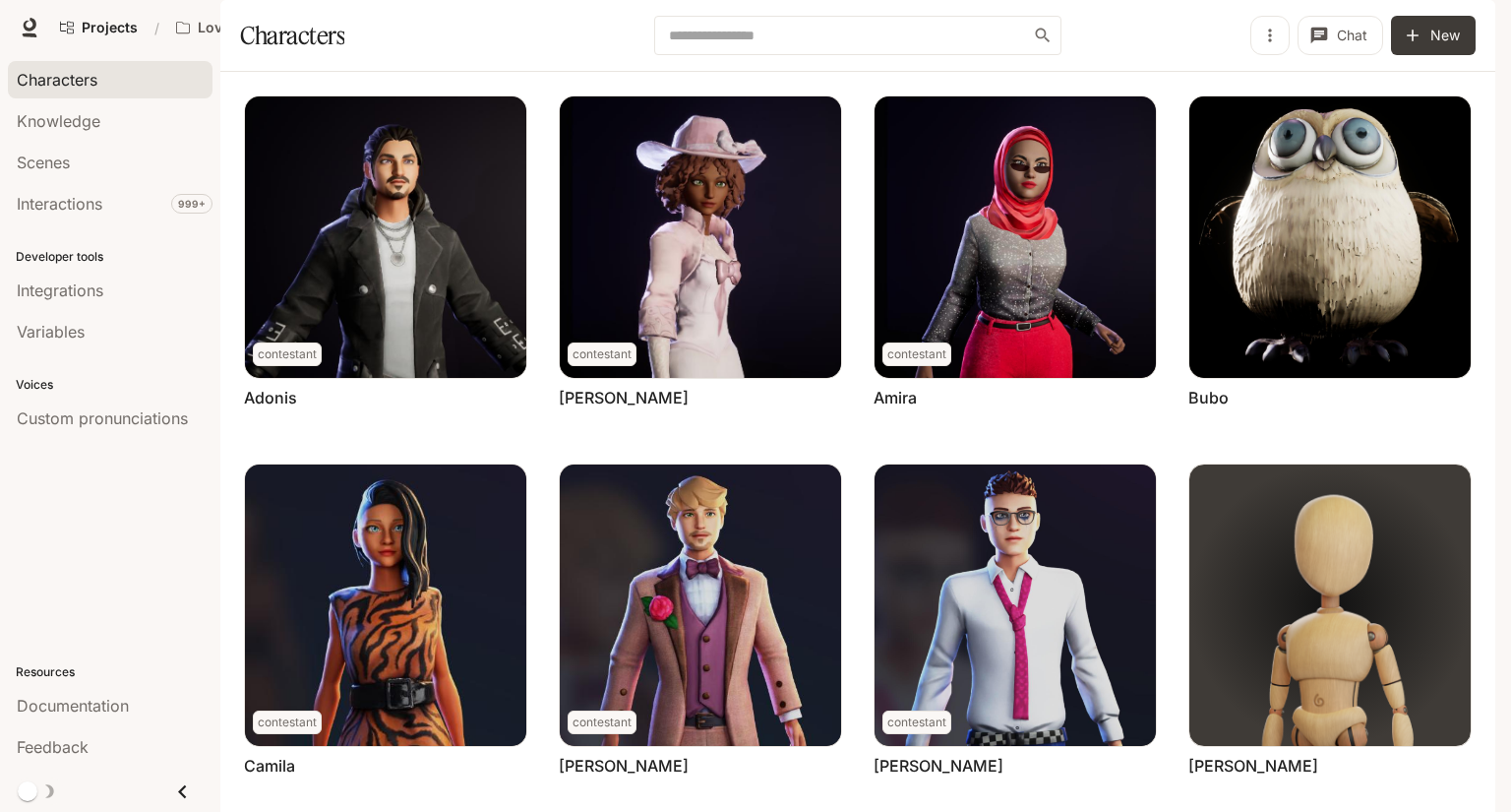
click at [1362, 36] on span "Documentation" at bounding box center [1338, 28] width 97 height 25
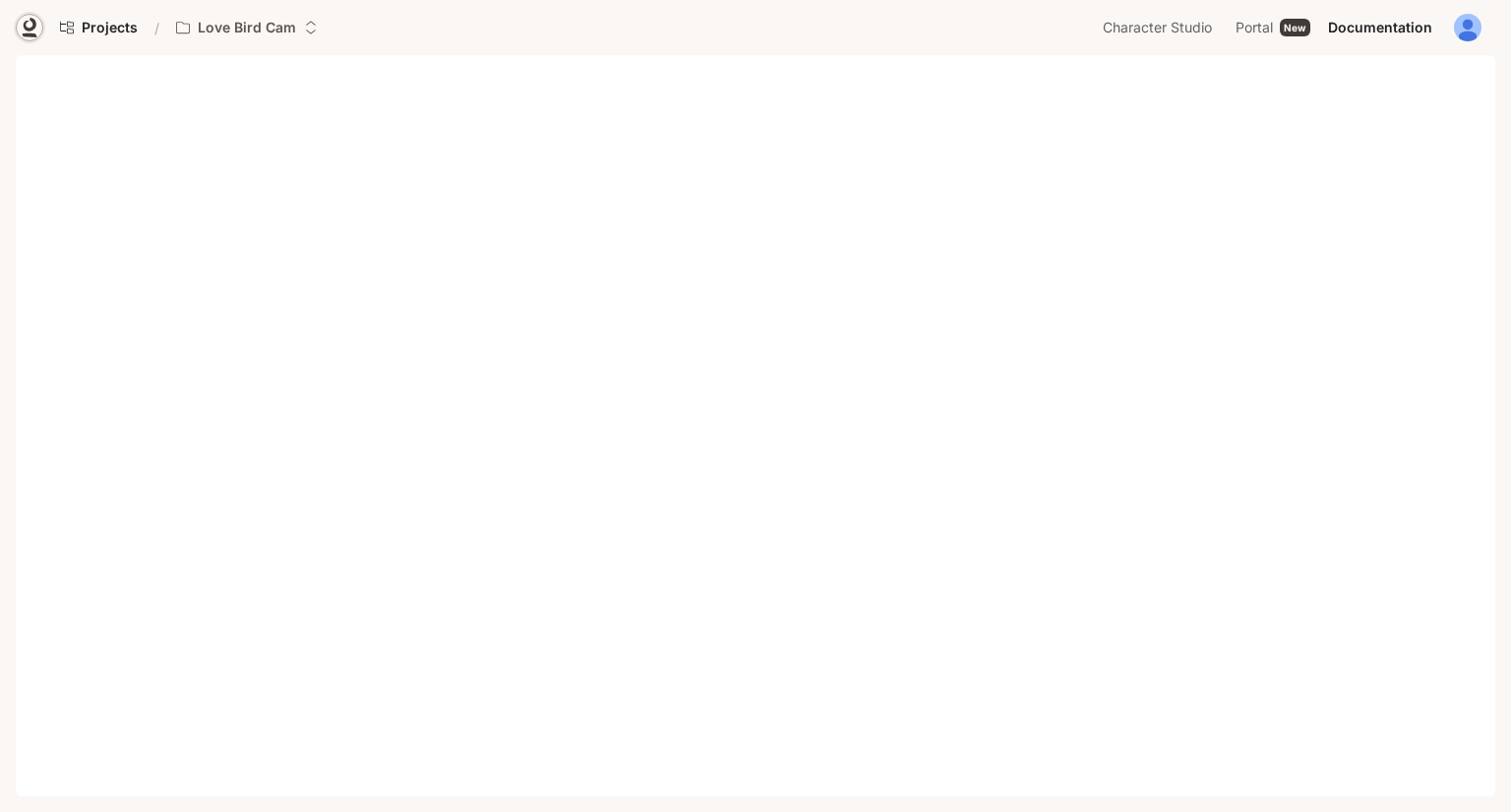
click at [21, 20] on icon at bounding box center [30, 28] width 20 height 20
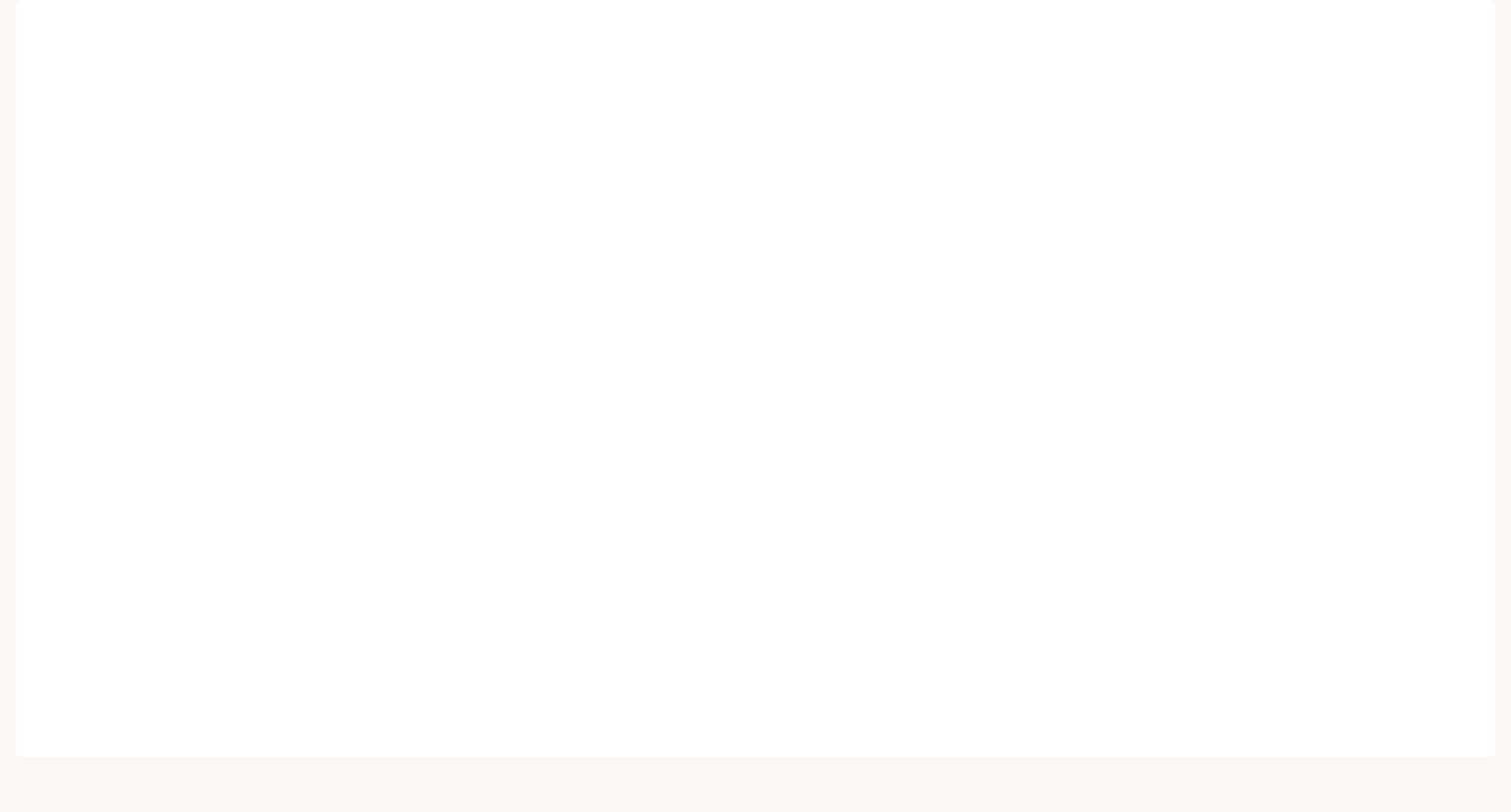
scroll to position [16, 0]
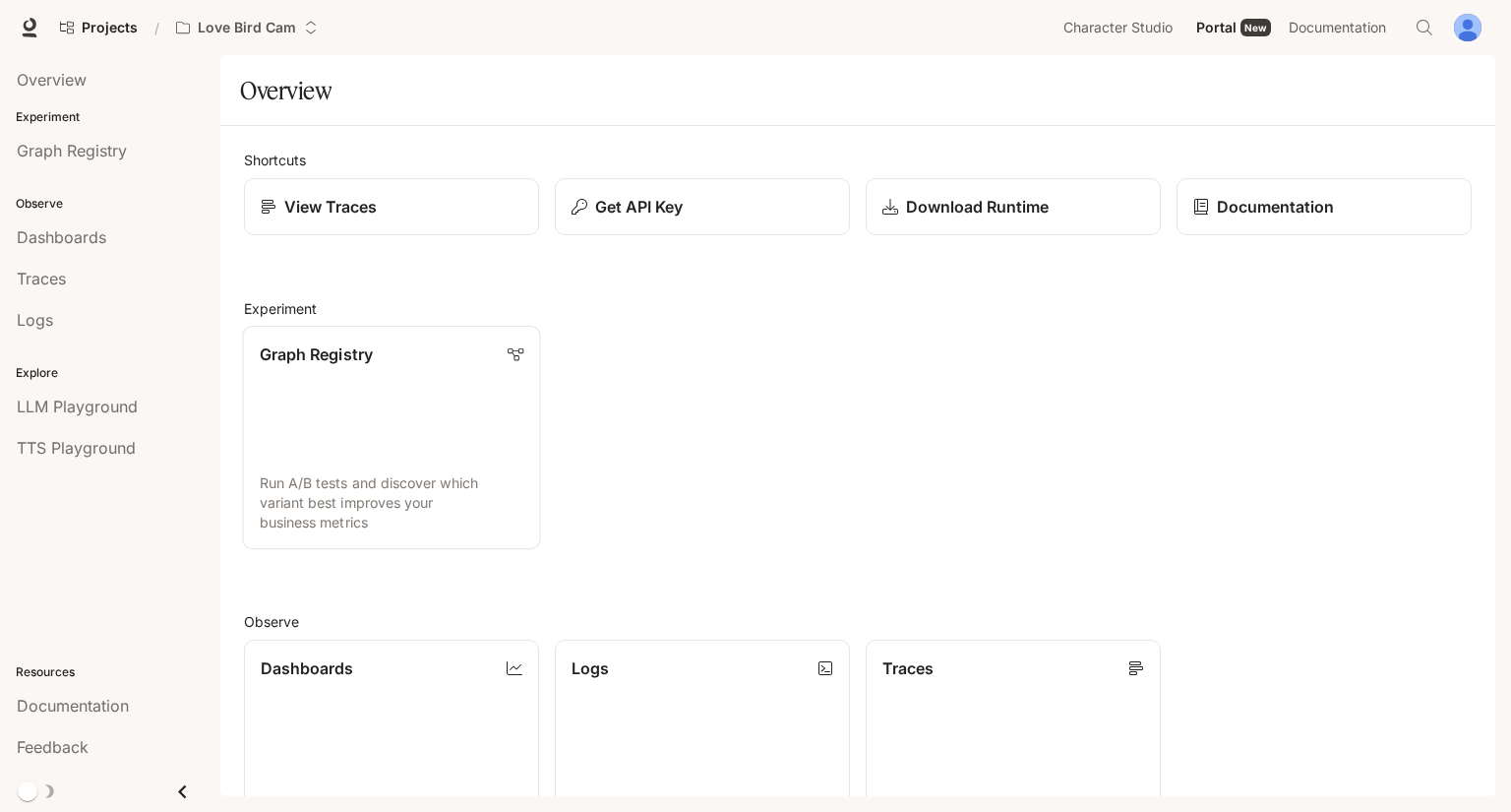
click at [358, 440] on link "Graph Registry Run A/B tests and discover which variant best improves your busi…" at bounding box center [393, 437] width 298 height 224
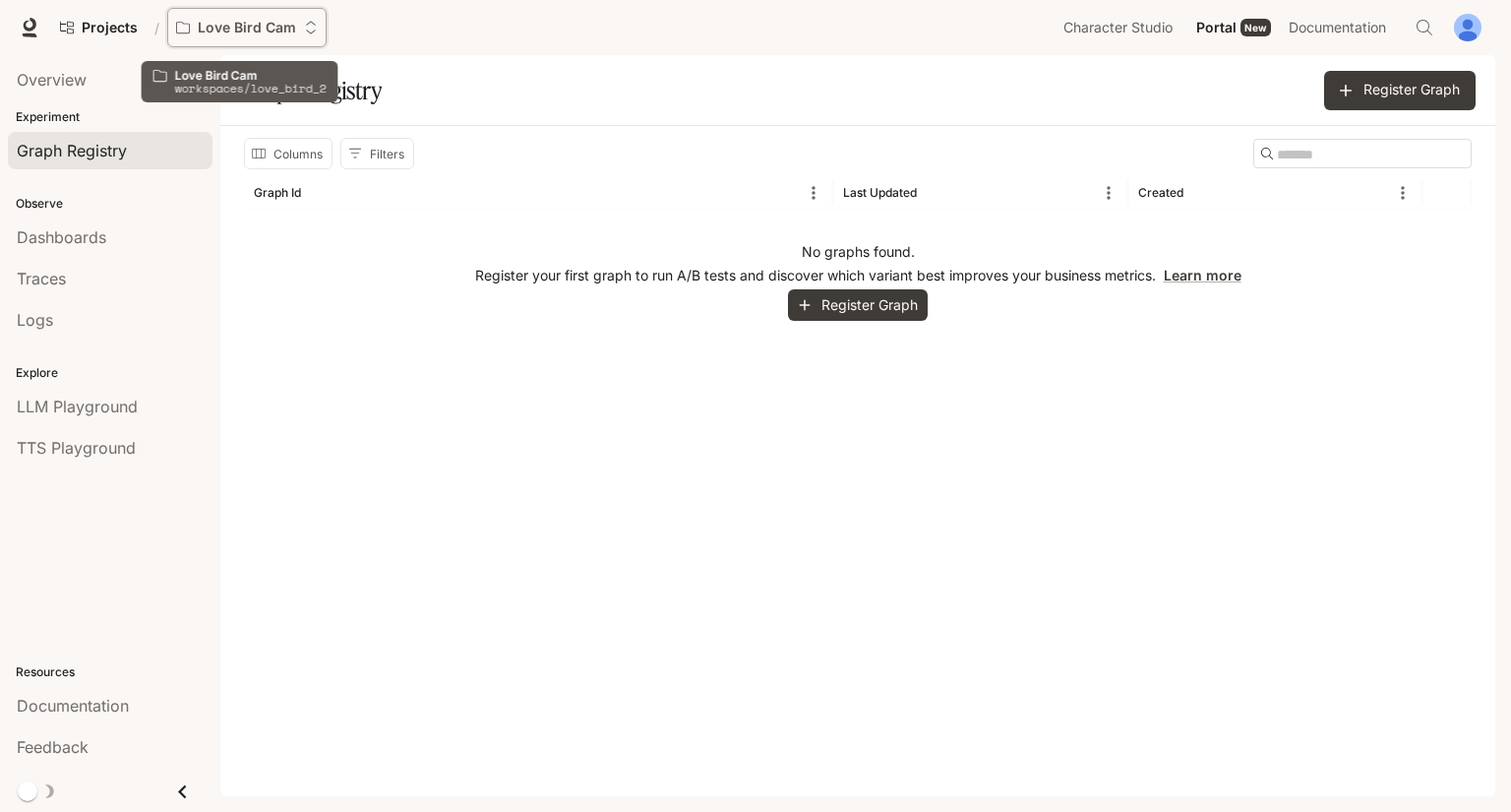
click at [314, 38] on button "Love Bird Cam" at bounding box center [247, 28] width 159 height 40
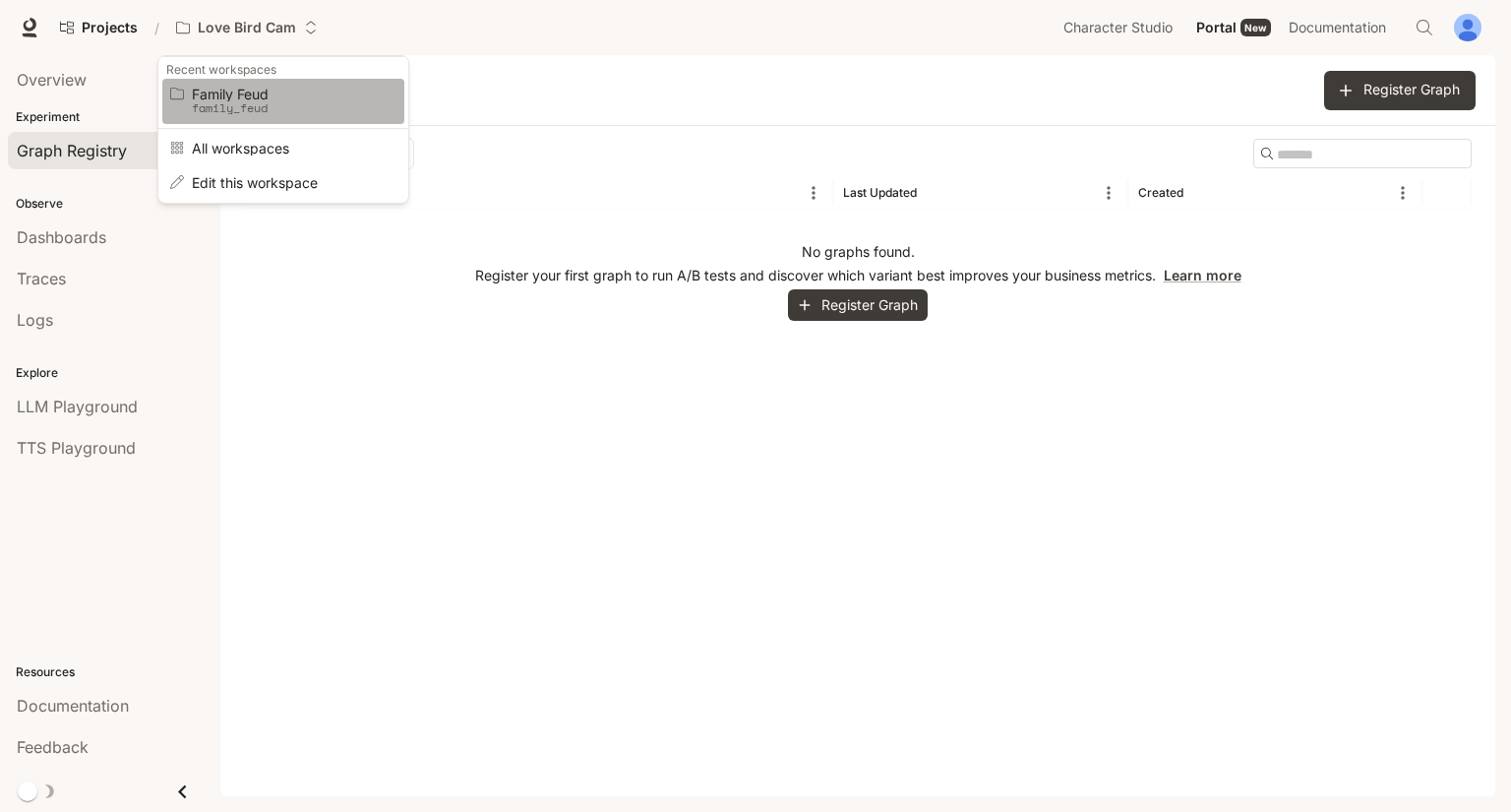
click at [337, 116] on link "Family Feud family_feud" at bounding box center [283, 101] width 243 height 46
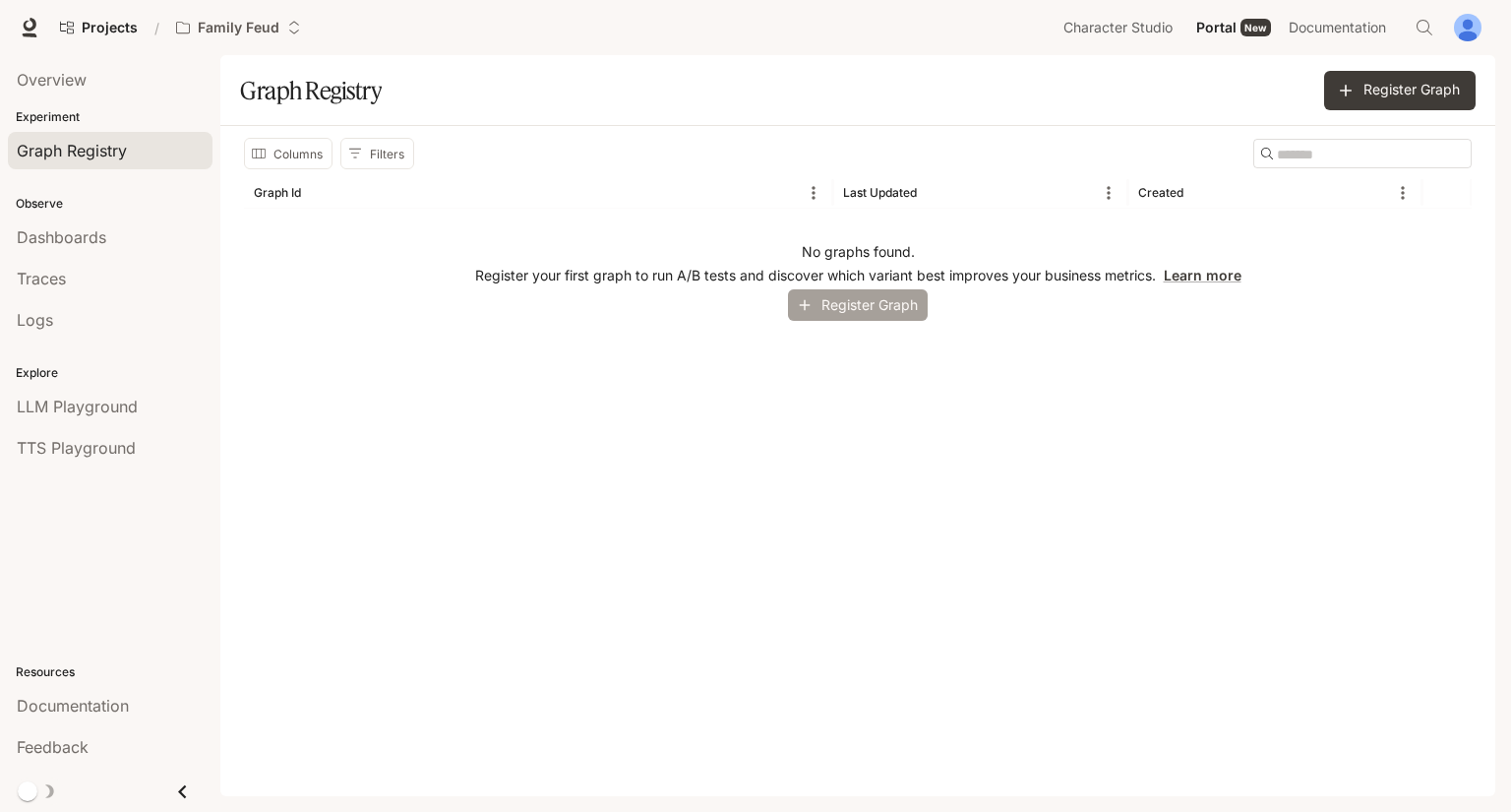
click at [858, 304] on button "Register Graph" at bounding box center [858, 305] width 140 height 33
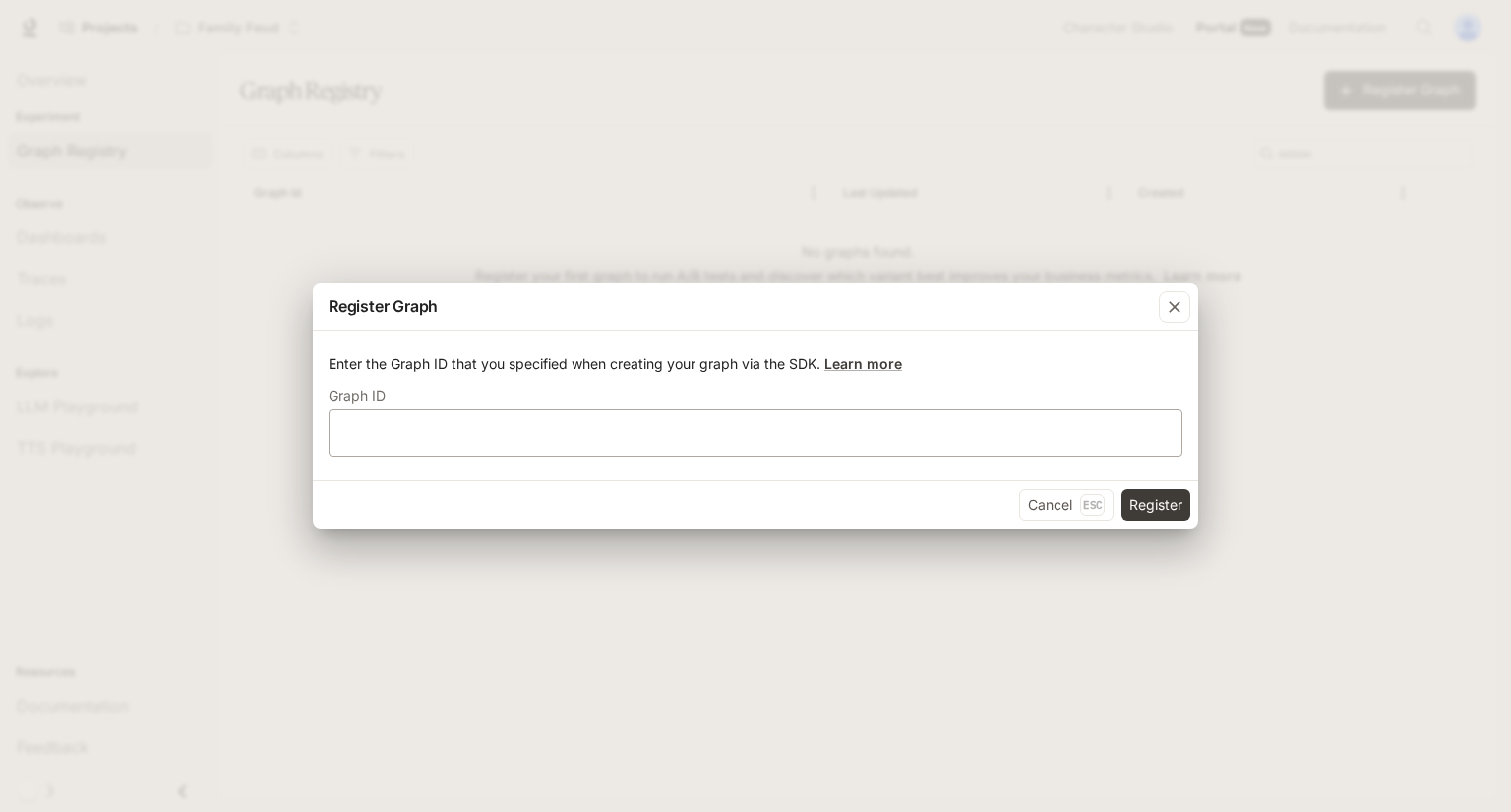
click at [708, 452] on div "​" at bounding box center [756, 433] width 854 height 48
type input "**********"
click at [1159, 506] on button "Register" at bounding box center [1155, 505] width 69 height 32
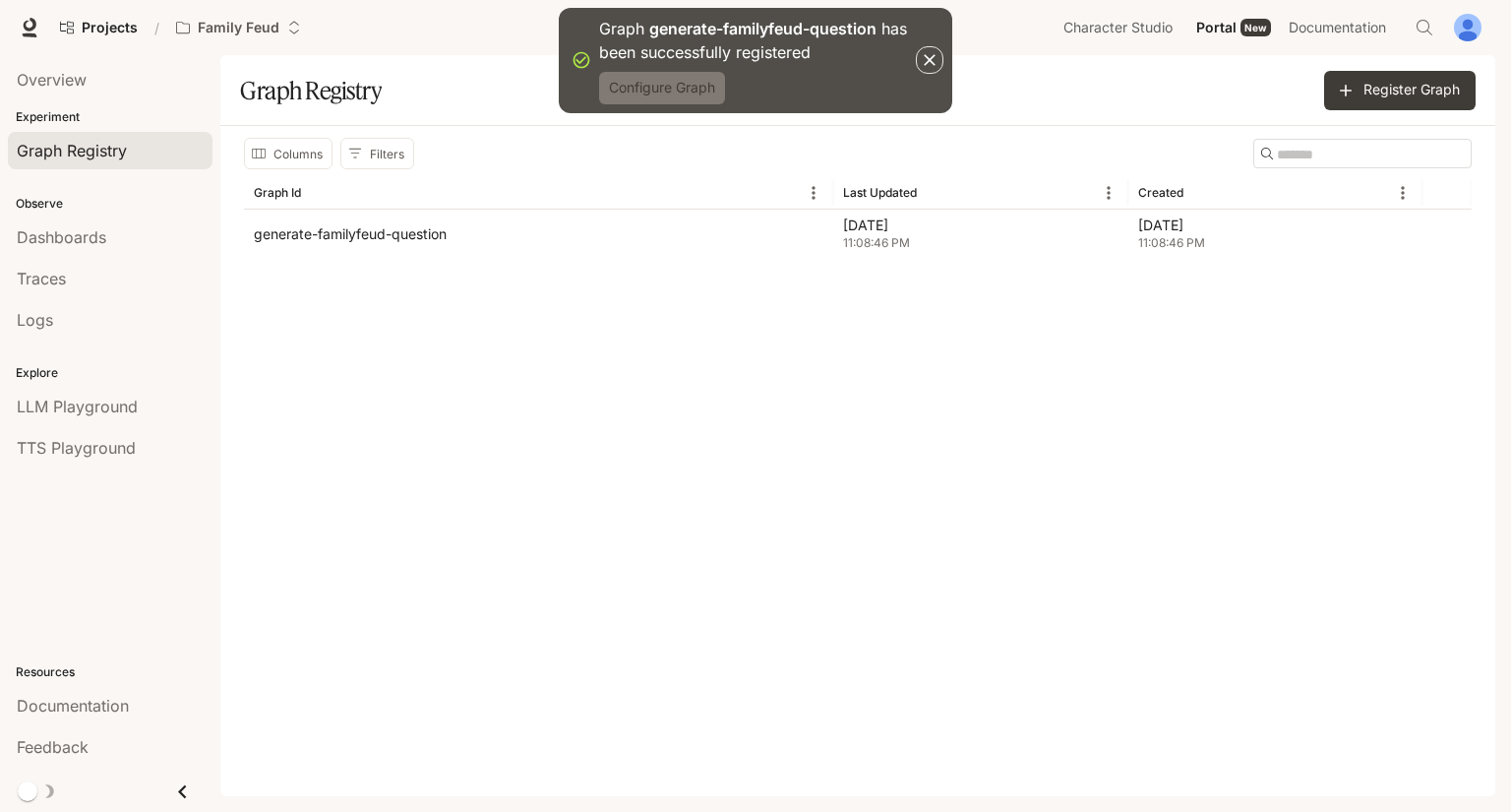
click at [701, 77] on button "Configure Graph" at bounding box center [662, 87] width 126 height 33
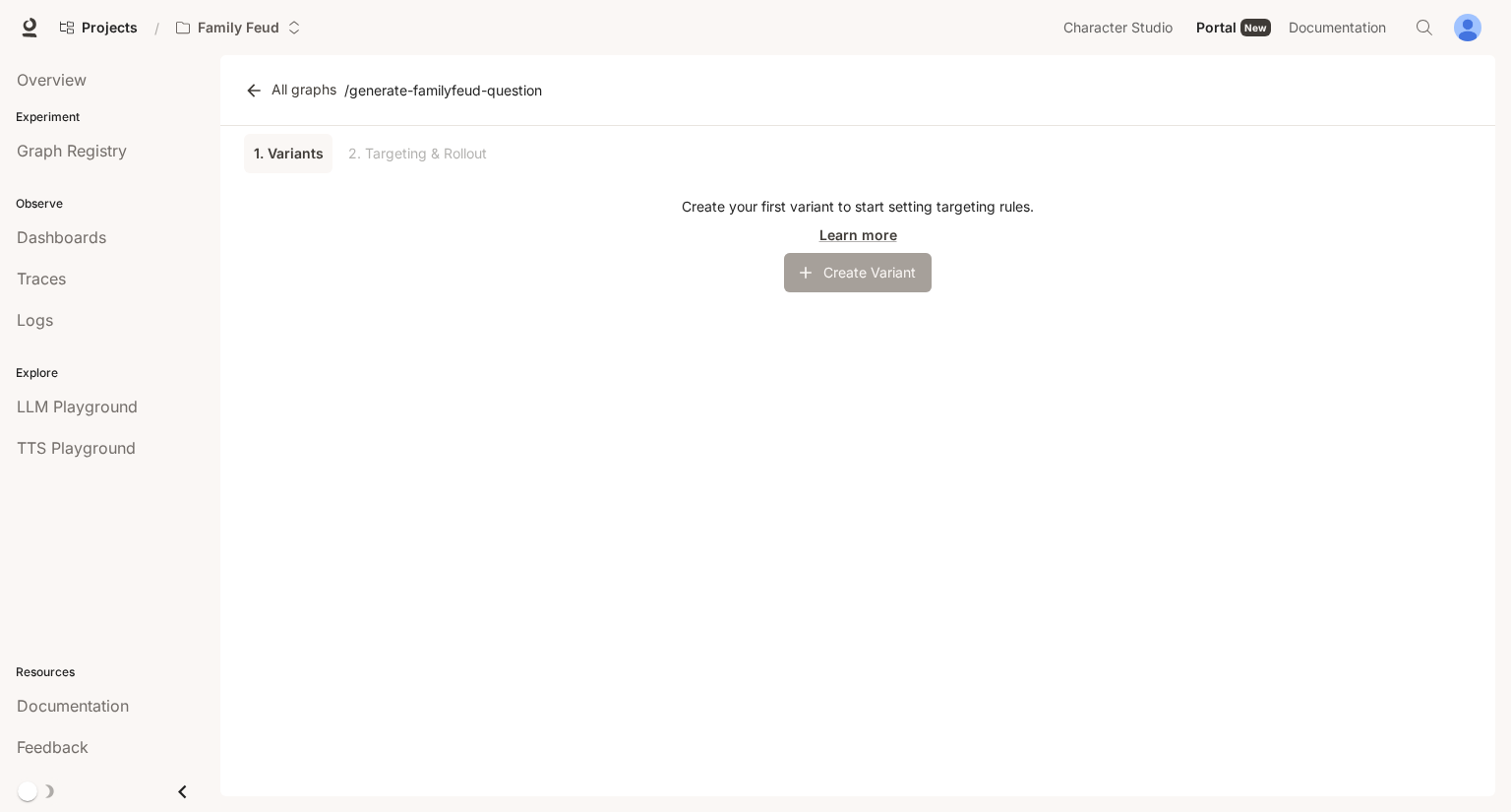
click at [911, 281] on button "Create Variant" at bounding box center [858, 272] width 147 height 40
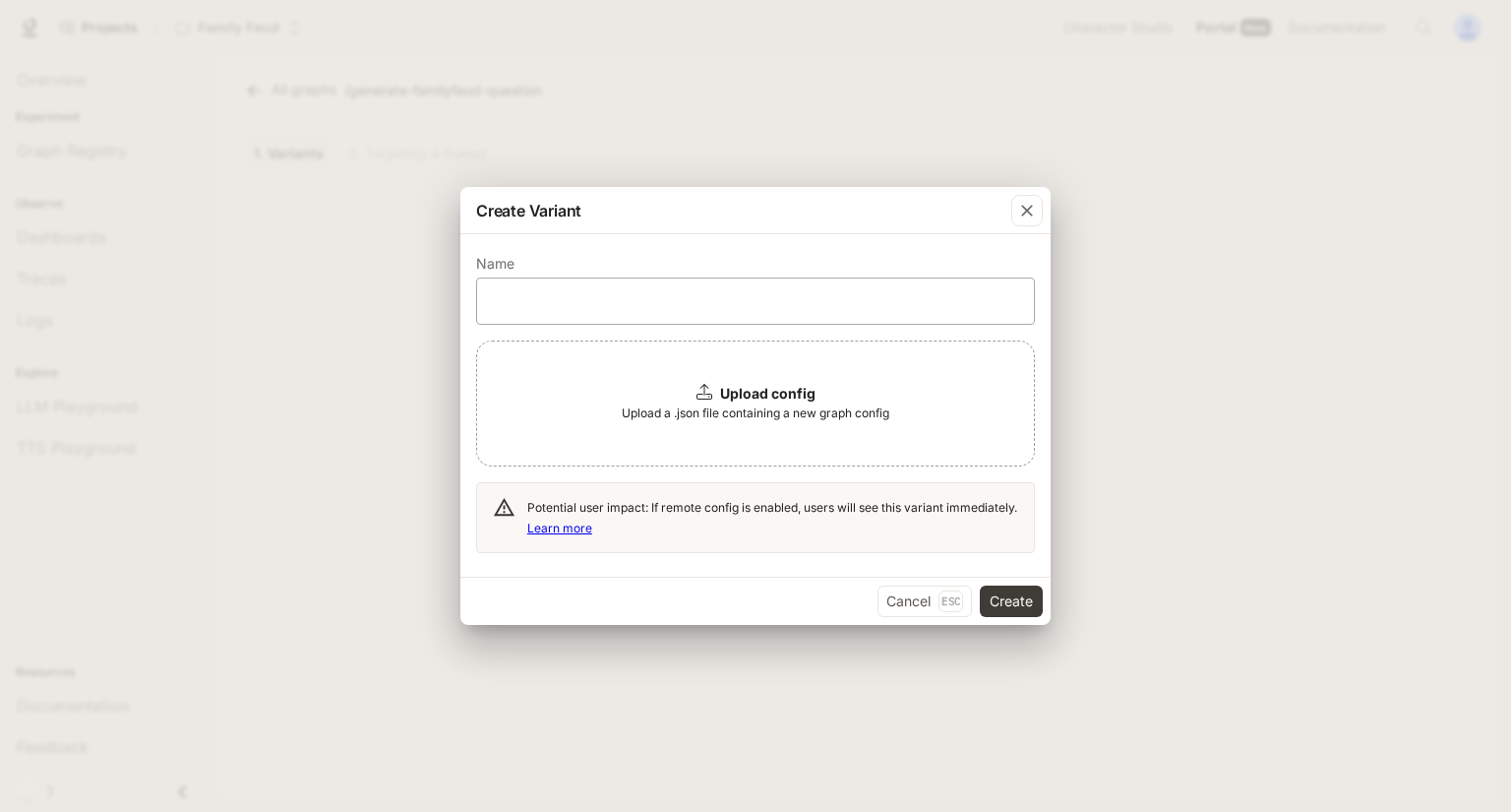
click at [744, 289] on div "​" at bounding box center [756, 301] width 559 height 48
click at [757, 439] on div "Upload config Upload a .json file containing a new graph config" at bounding box center [756, 403] width 559 height 126
click at [569, 297] on div "​" at bounding box center [756, 301] width 559 height 48
click at [569, 297] on input "text" at bounding box center [756, 301] width 557 height 20
click at [488, 299] on input "text" at bounding box center [756, 301] width 557 height 20
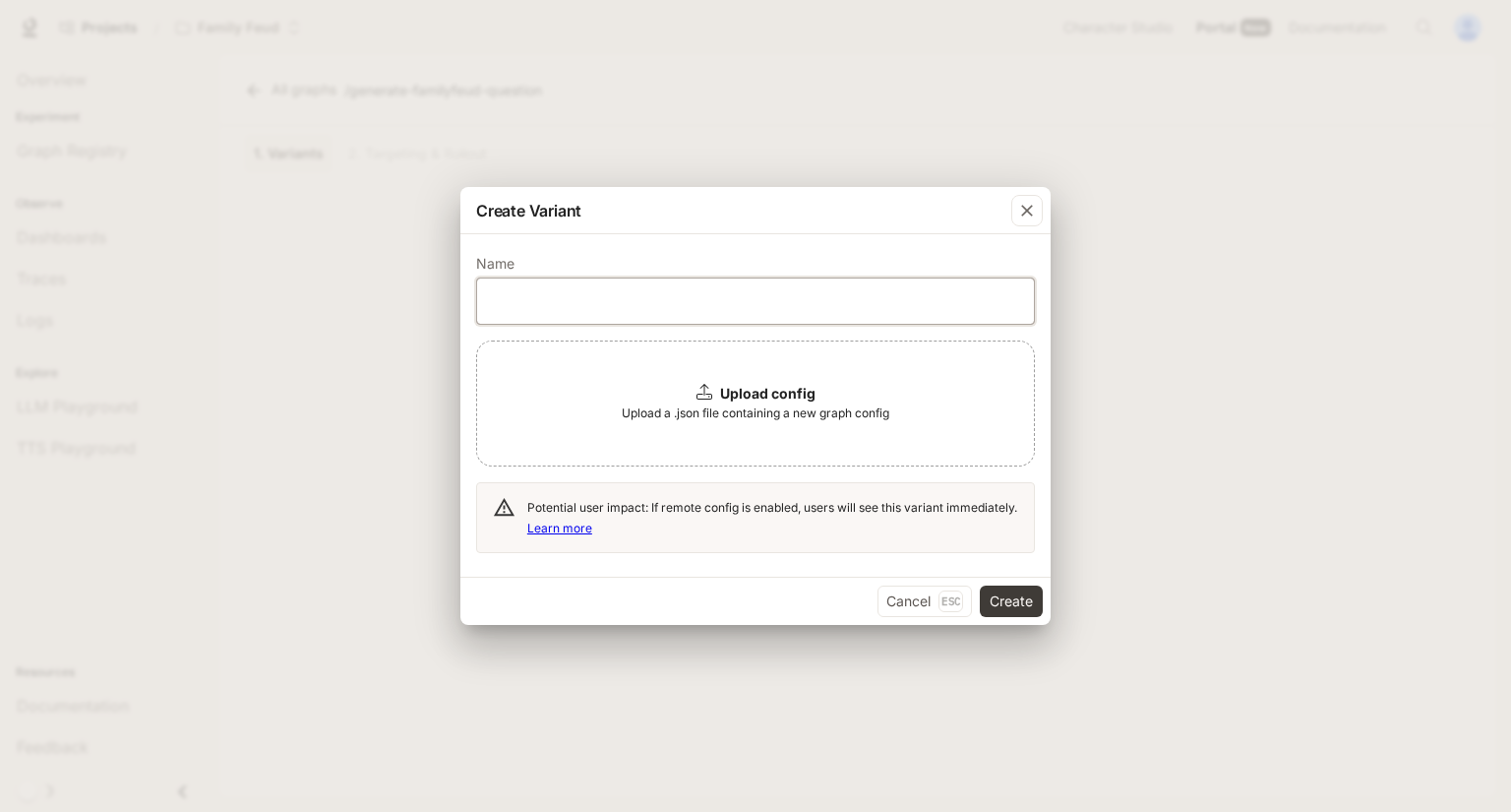
click at [496, 298] on input "text" at bounding box center [756, 301] width 557 height 20
type input "**"
click at [801, 398] on b "Upload config" at bounding box center [768, 393] width 95 height 17
click at [1010, 602] on button "Create" at bounding box center [1011, 601] width 63 height 32
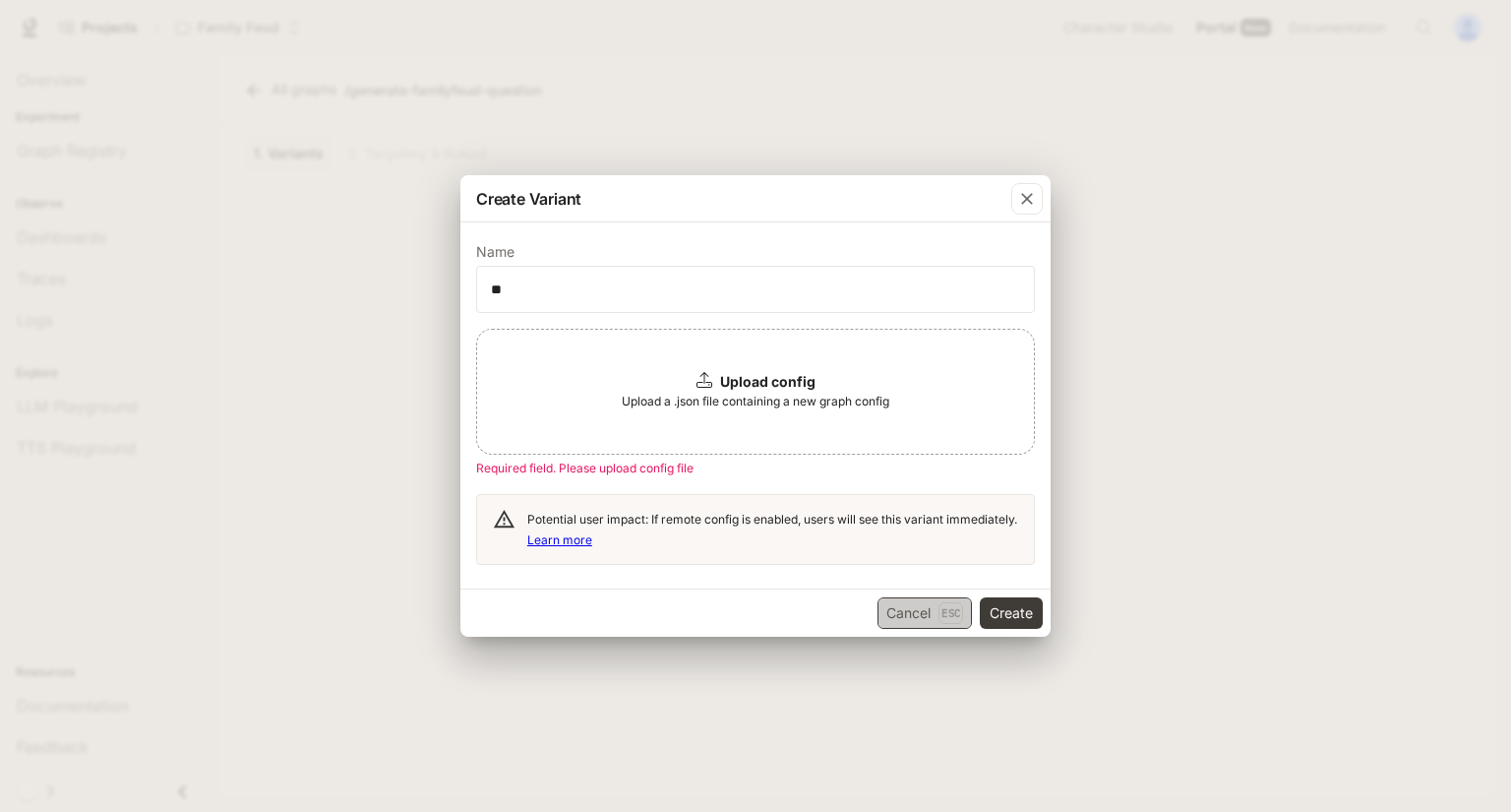
click at [936, 613] on button "Cancel Esc" at bounding box center [924, 613] width 94 height 32
